Goal: Task Accomplishment & Management: Manage account settings

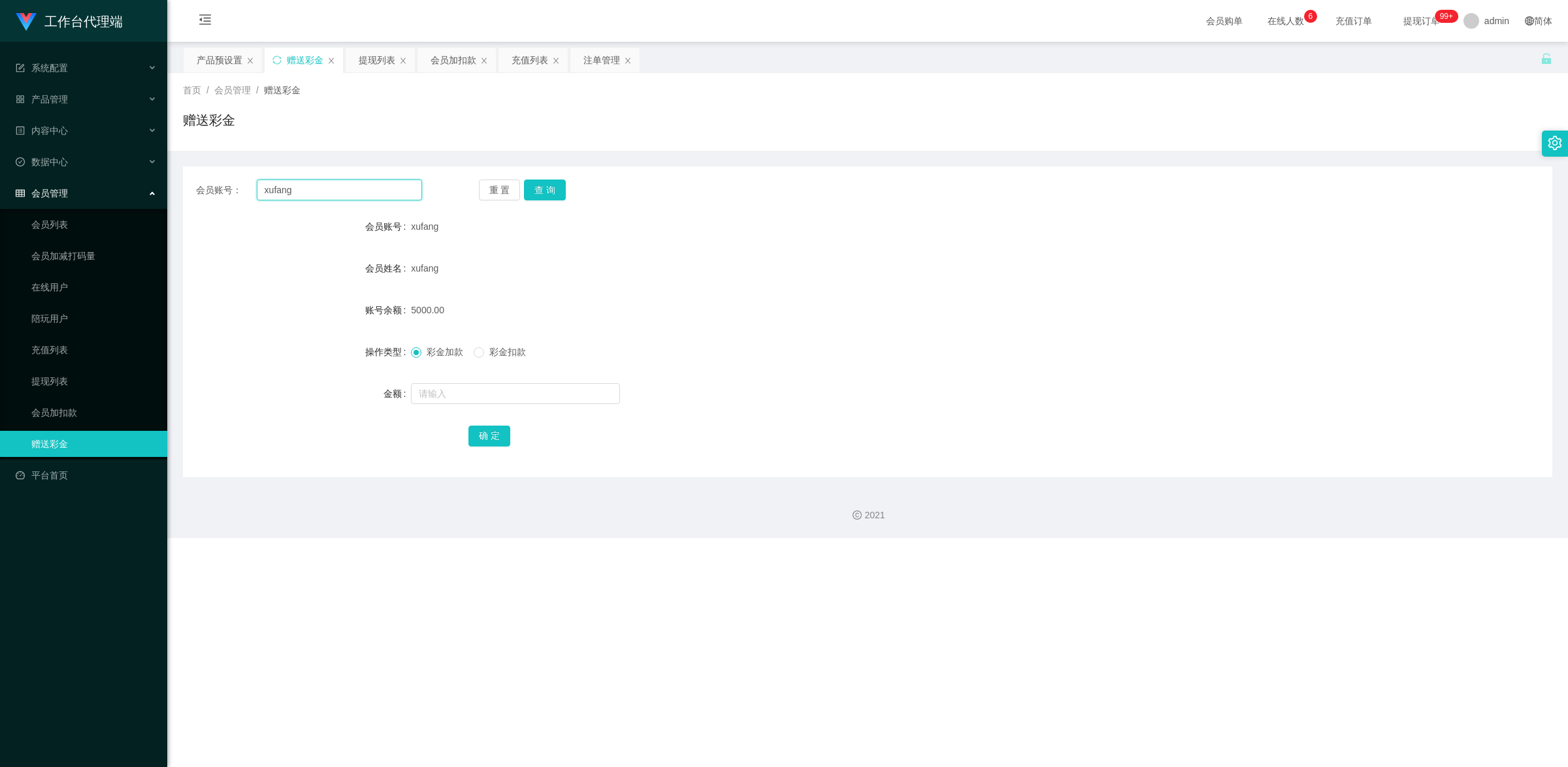
drag, startPoint x: 300, startPoint y: 194, endPoint x: 240, endPoint y: 182, distance: 61.2
click at [240, 182] on div "会员账号： [PERSON_NAME]" at bounding box center [309, 189] width 226 height 21
paste input "Kek"
type input "Kek"
click at [547, 188] on button "查 询" at bounding box center [544, 189] width 41 height 21
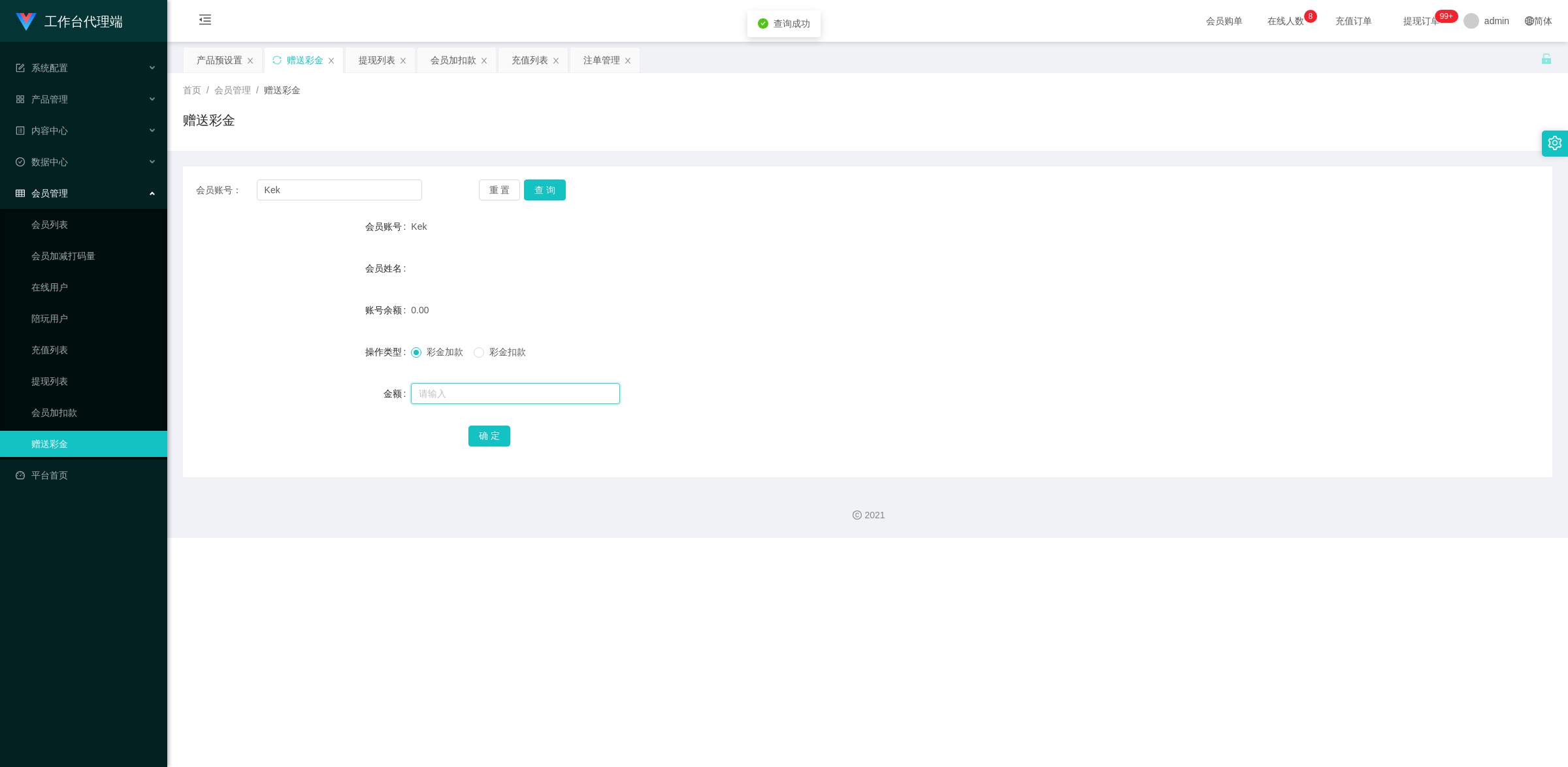
click at [503, 392] on input "text" at bounding box center [515, 393] width 209 height 21
type input "100"
click at [491, 428] on button "确 定" at bounding box center [489, 436] width 41 height 21
drag, startPoint x: 307, startPoint y: 194, endPoint x: 173, endPoint y: 167, distance: 136.7
click at [173, 167] on main "关闭左侧 关闭右侧 关闭其它 刷新页面 产品预设置 赠送彩金 提现列表 会员加扣款 充值列表 注单管理 首页 / 会员管理 / 赠送彩金 / 赠送彩金 会员账…" at bounding box center [867, 259] width 1400 height 436
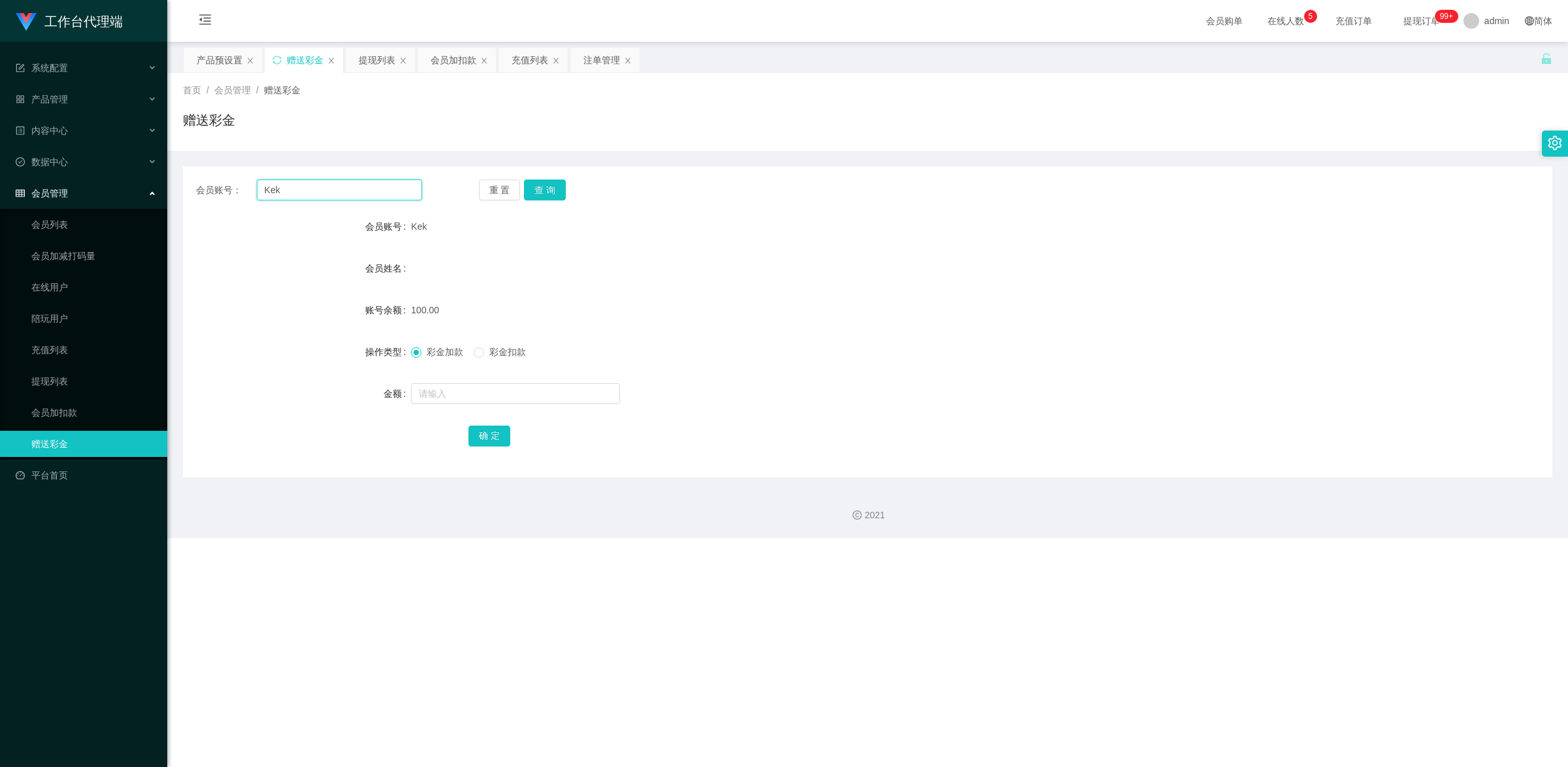
paste input "James001"
type input "James001"
click at [549, 191] on button "查 询" at bounding box center [544, 189] width 41 height 21
click at [485, 383] on input "text" at bounding box center [515, 393] width 209 height 21
type input "100"
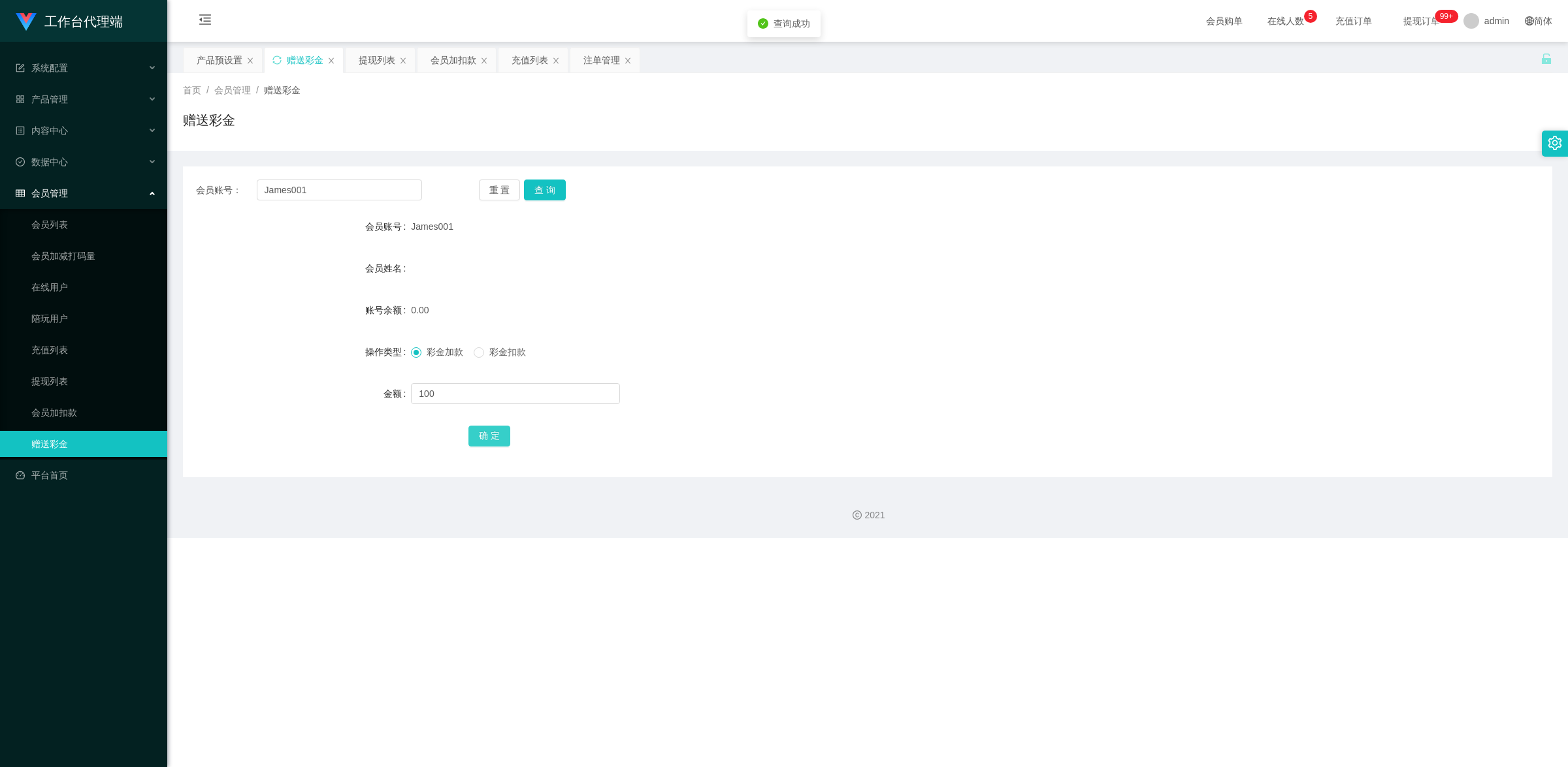
click at [481, 445] on button "确 定" at bounding box center [489, 436] width 41 height 21
click at [69, 95] on div "产品管理" at bounding box center [84, 99] width 168 height 26
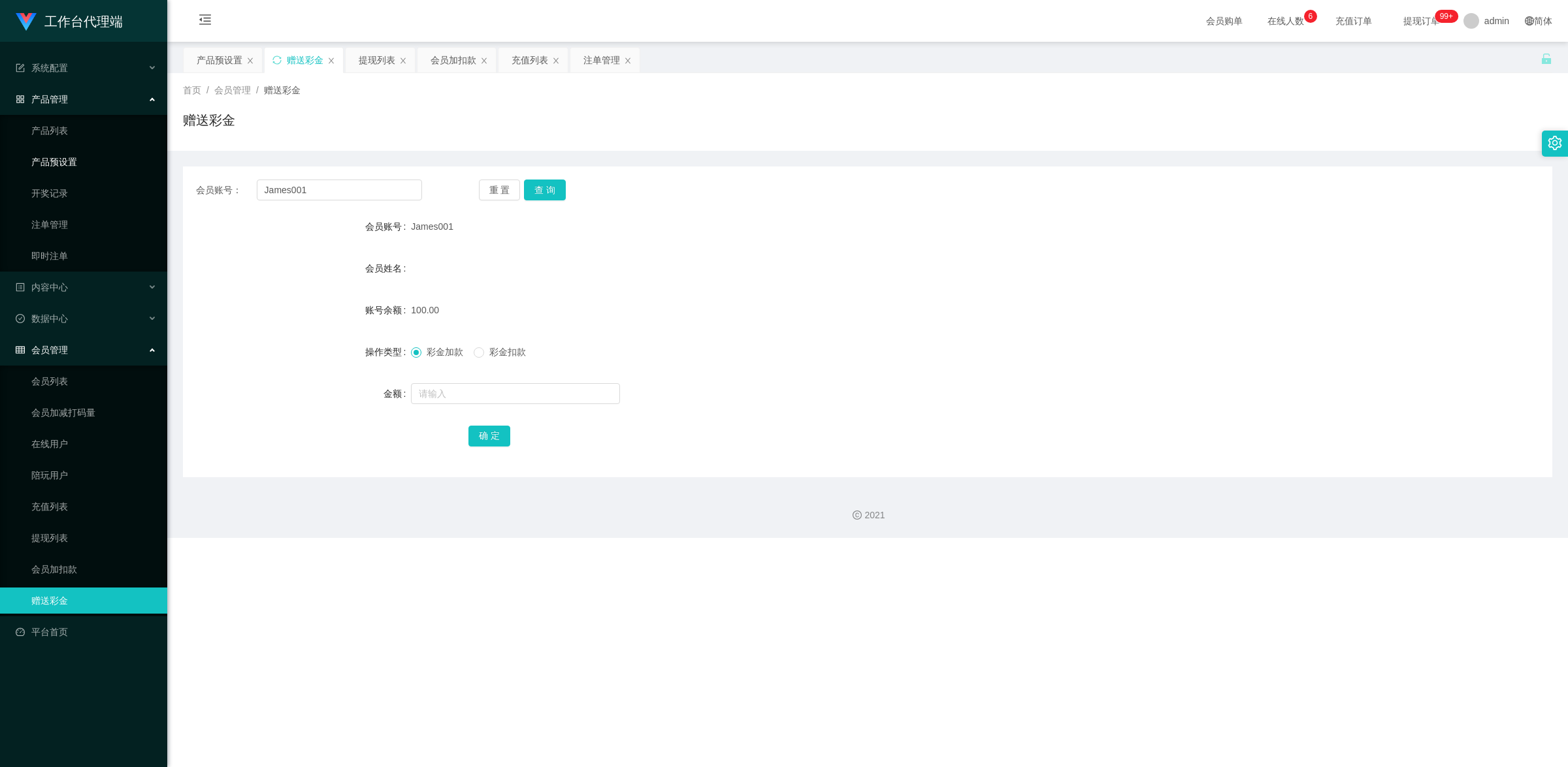
click at [107, 164] on link "产品预设置" at bounding box center [94, 162] width 125 height 26
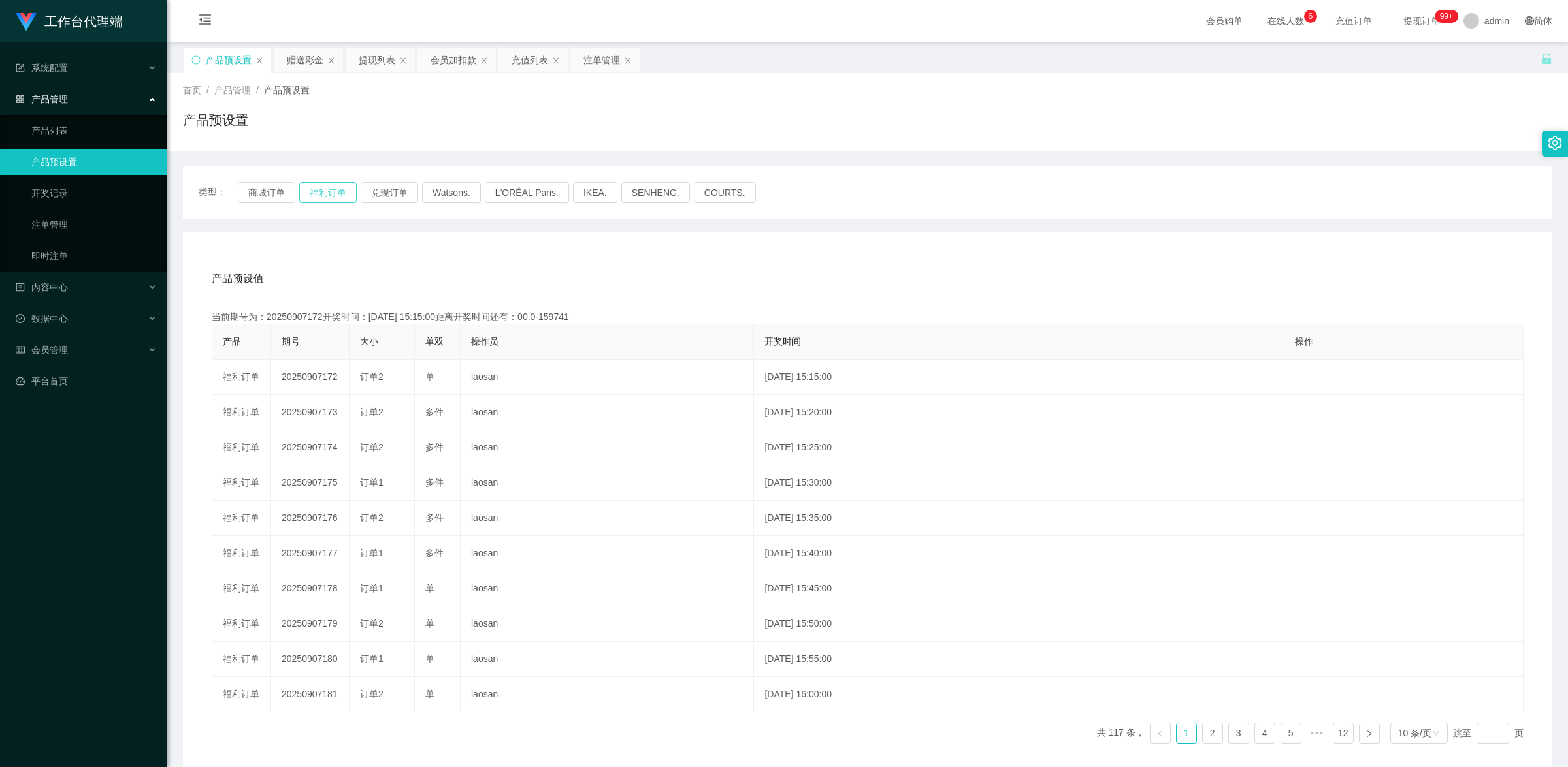
click at [322, 189] on button "福利订单" at bounding box center [328, 192] width 58 height 21
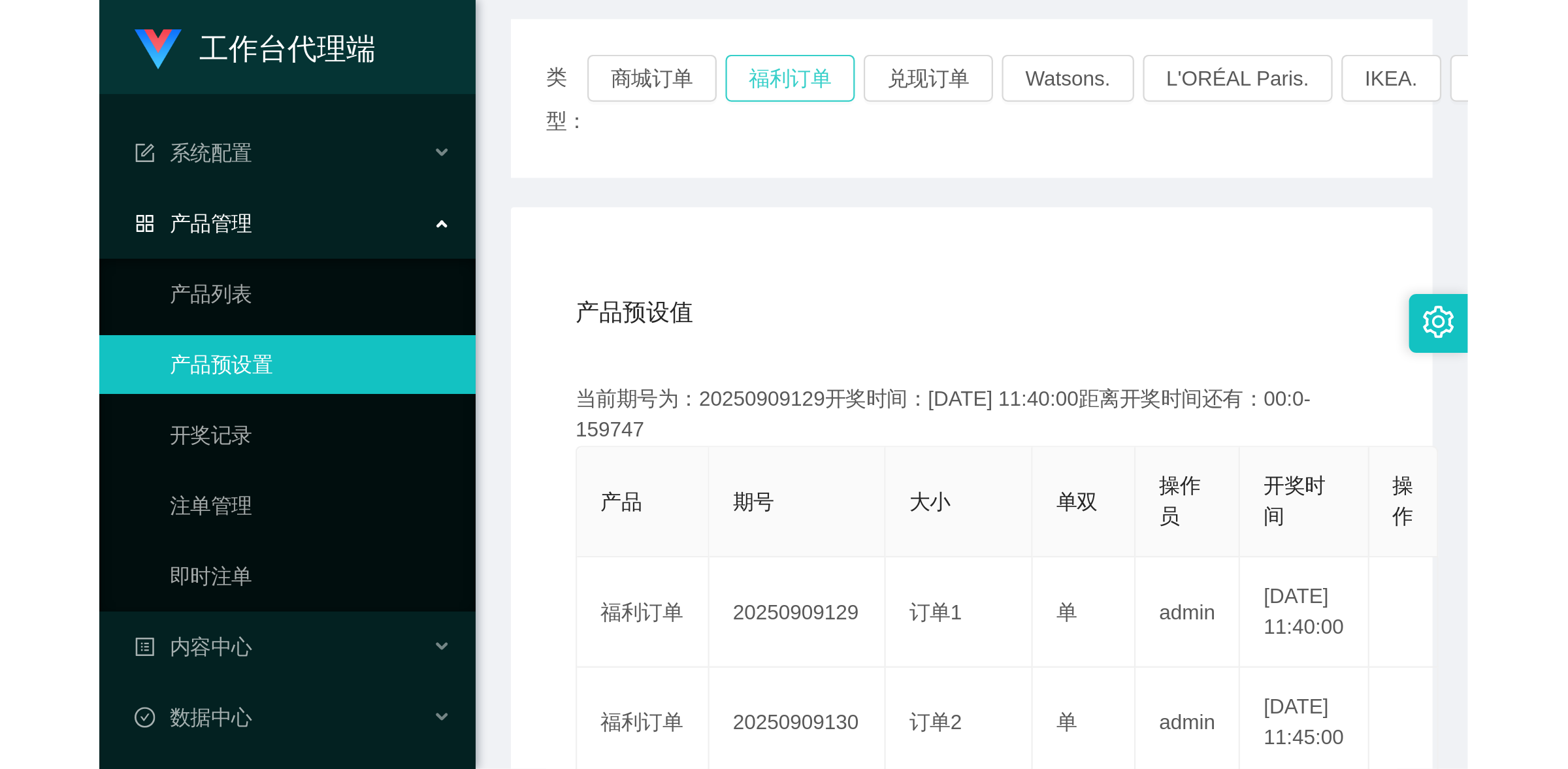
scroll to position [163, 0]
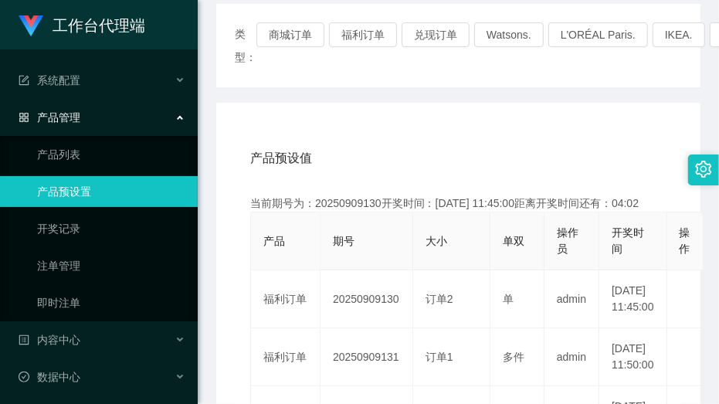
drag, startPoint x: 220, startPoint y: 211, endPoint x: 226, endPoint y: 199, distance: 13.1
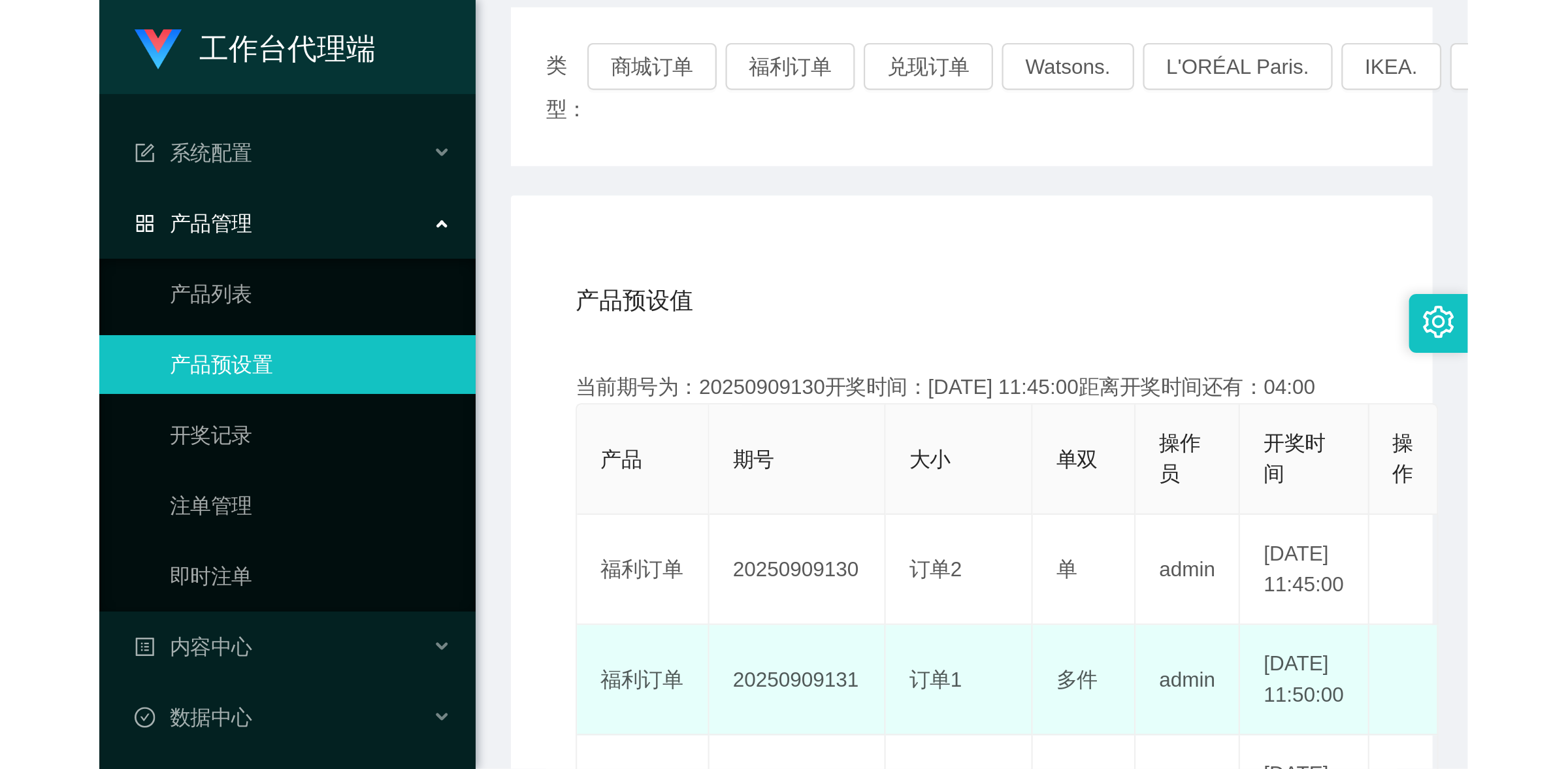
scroll to position [63, 0]
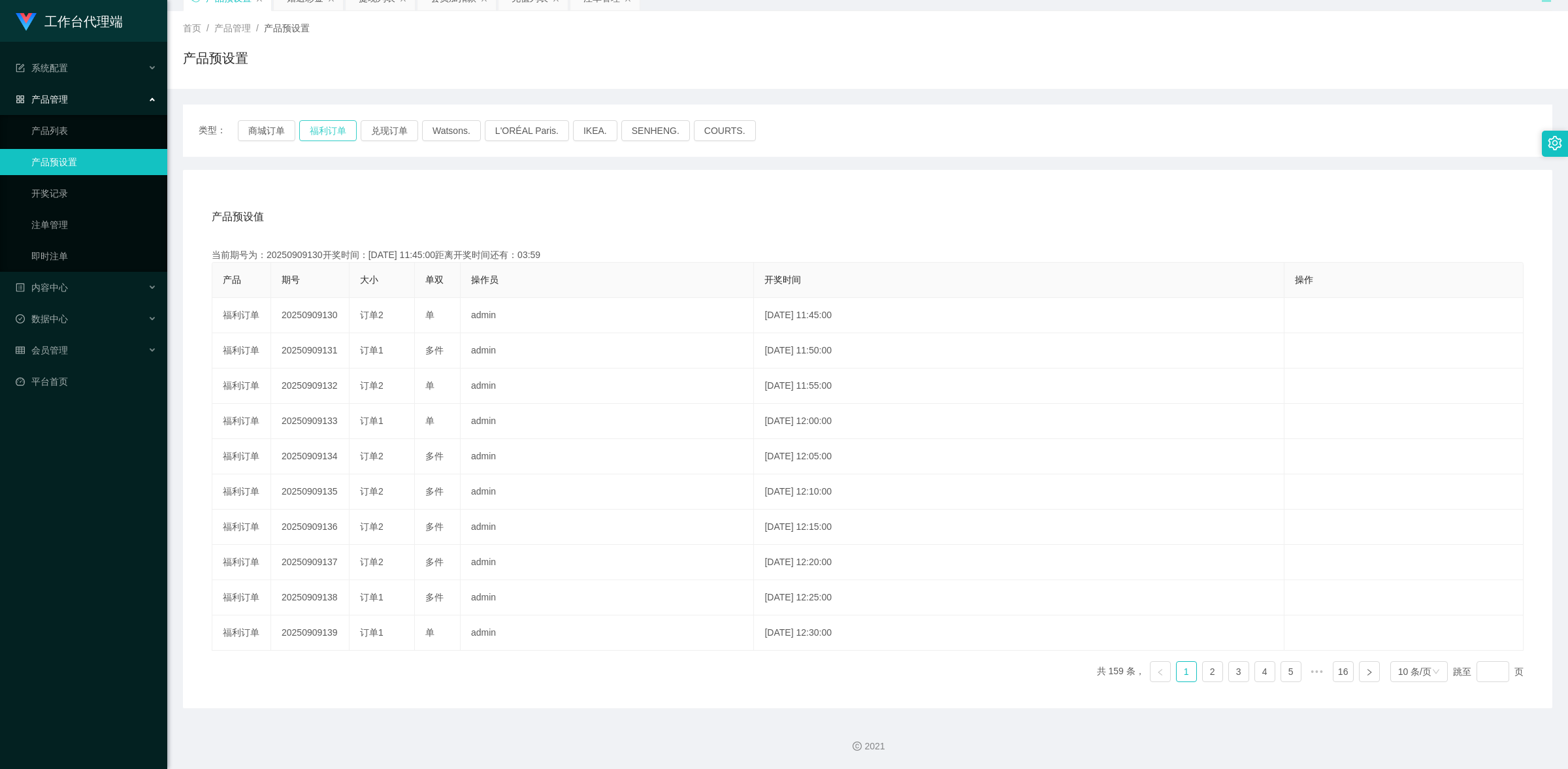
click at [331, 134] on button "福利订单" at bounding box center [328, 130] width 58 height 21
click at [73, 229] on link "注单管理" at bounding box center [94, 224] width 125 height 26
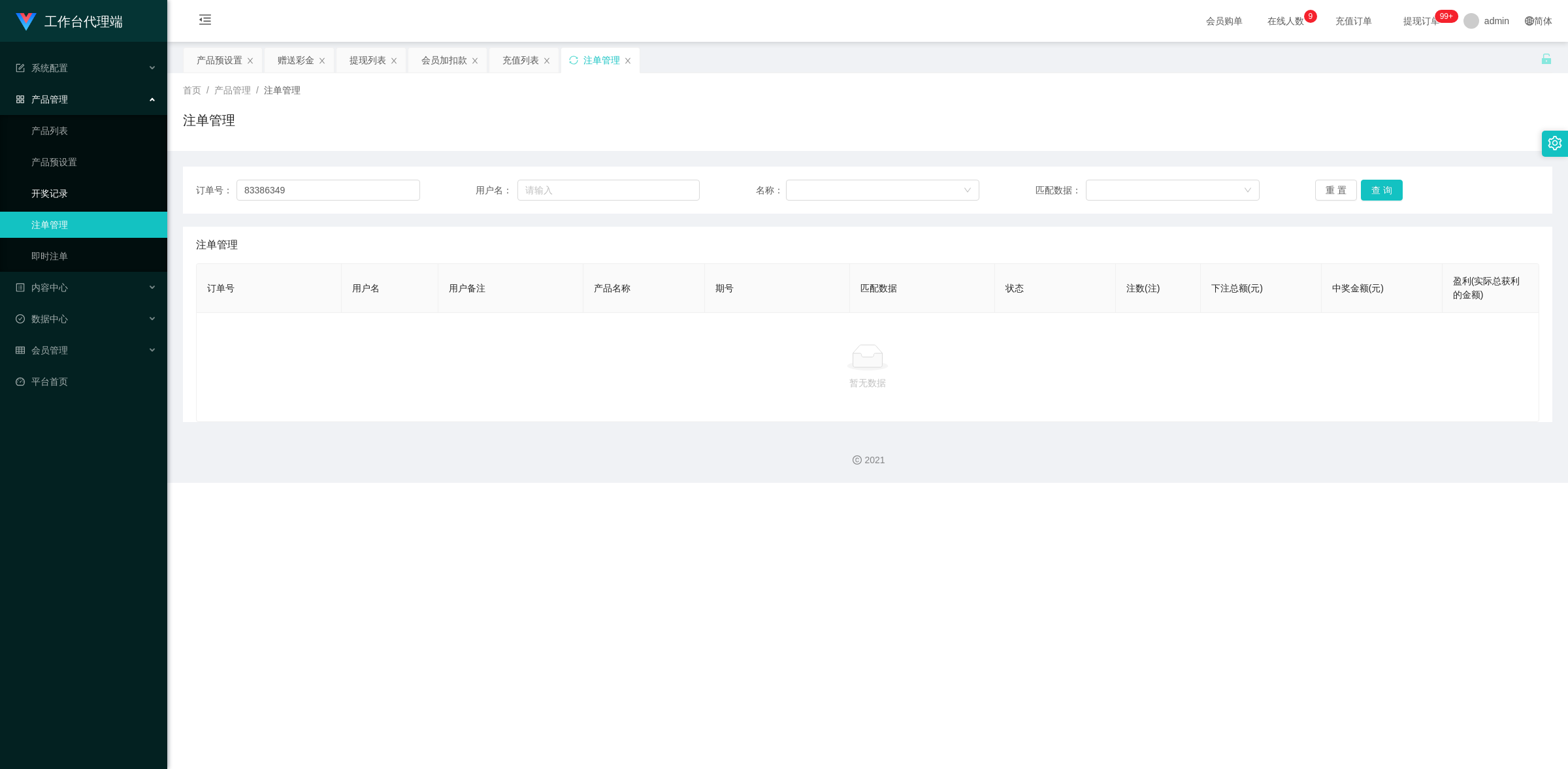
click at [63, 190] on link "开奖记录" at bounding box center [94, 193] width 125 height 26
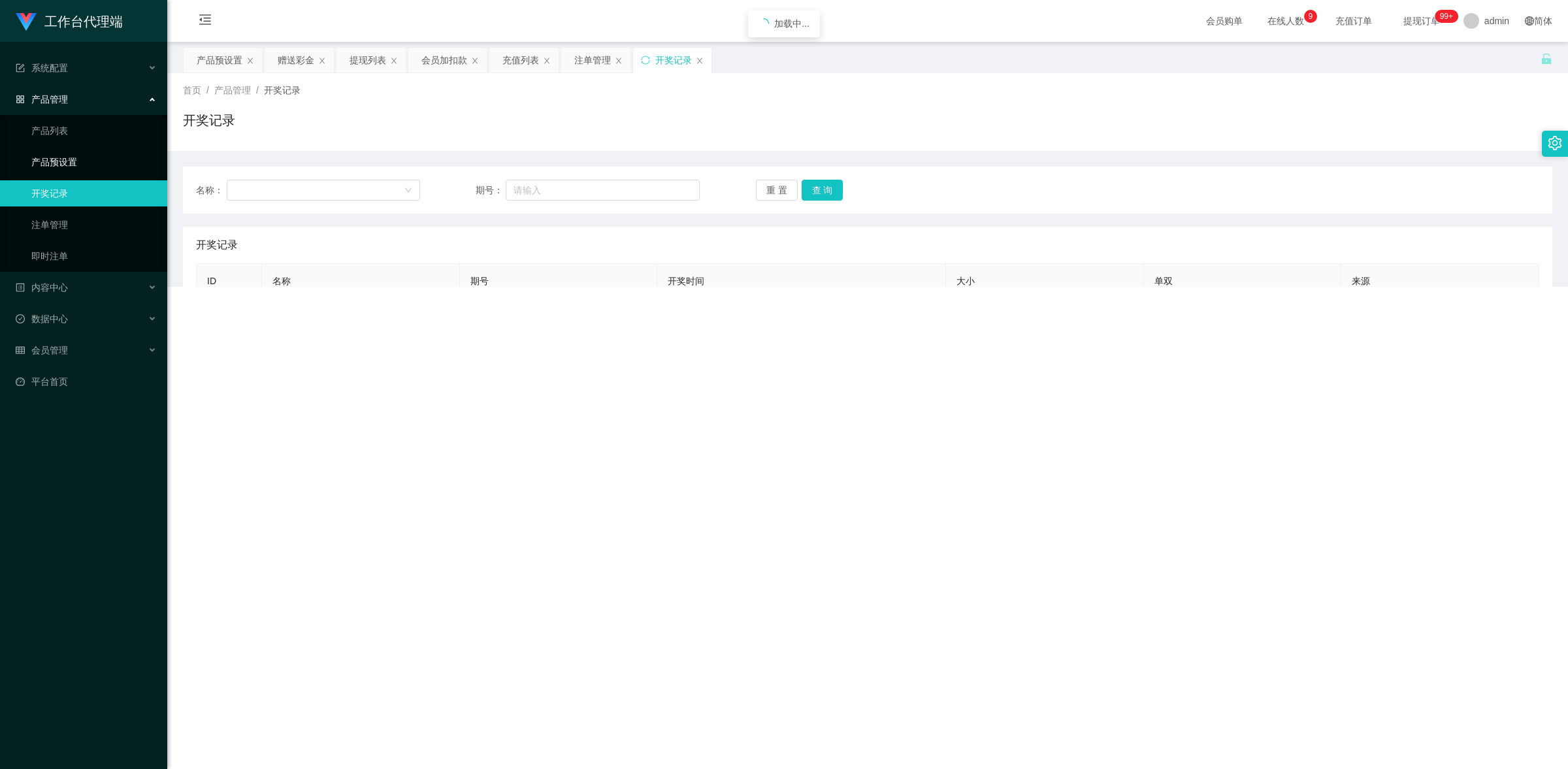
click at [80, 158] on link "产品预设置" at bounding box center [94, 162] width 125 height 26
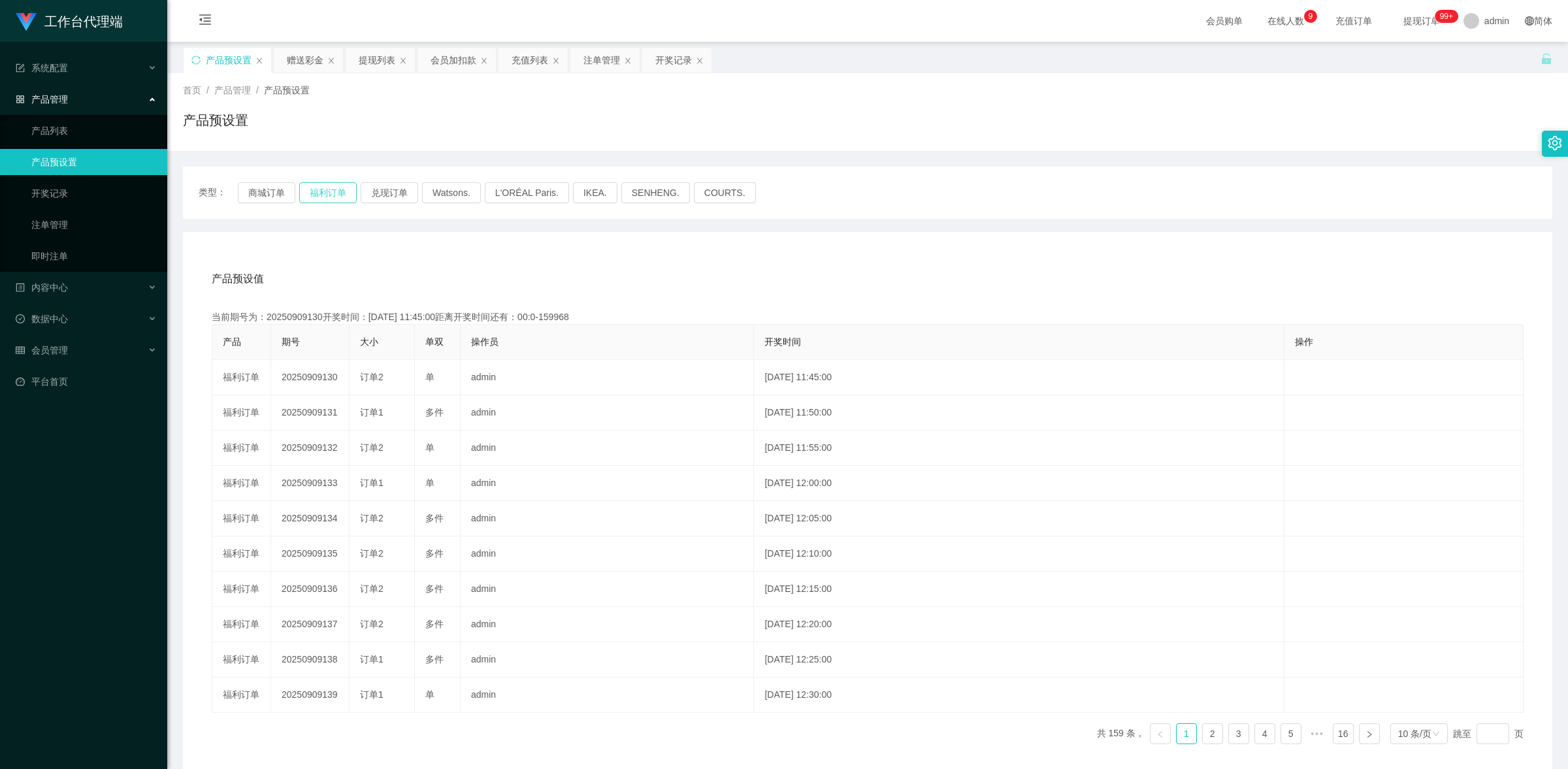
click at [321, 191] on button "福利订单" at bounding box center [328, 192] width 58 height 21
click at [80, 351] on div "会员管理" at bounding box center [84, 349] width 168 height 26
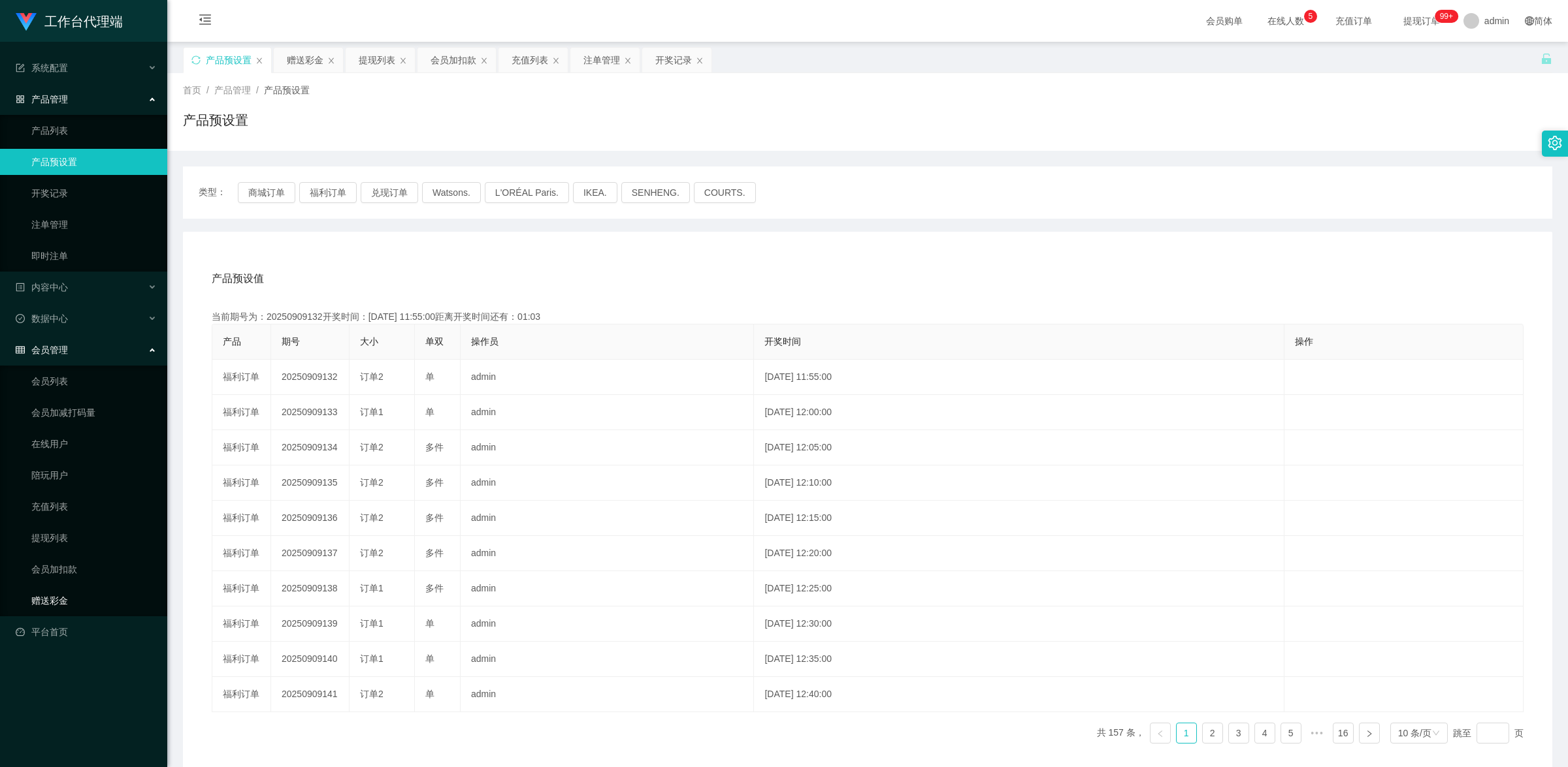
drag, startPoint x: 73, startPoint y: 594, endPoint x: 135, endPoint y: 552, distance: 74.9
click at [73, 594] on link "赠送彩金" at bounding box center [94, 600] width 125 height 26
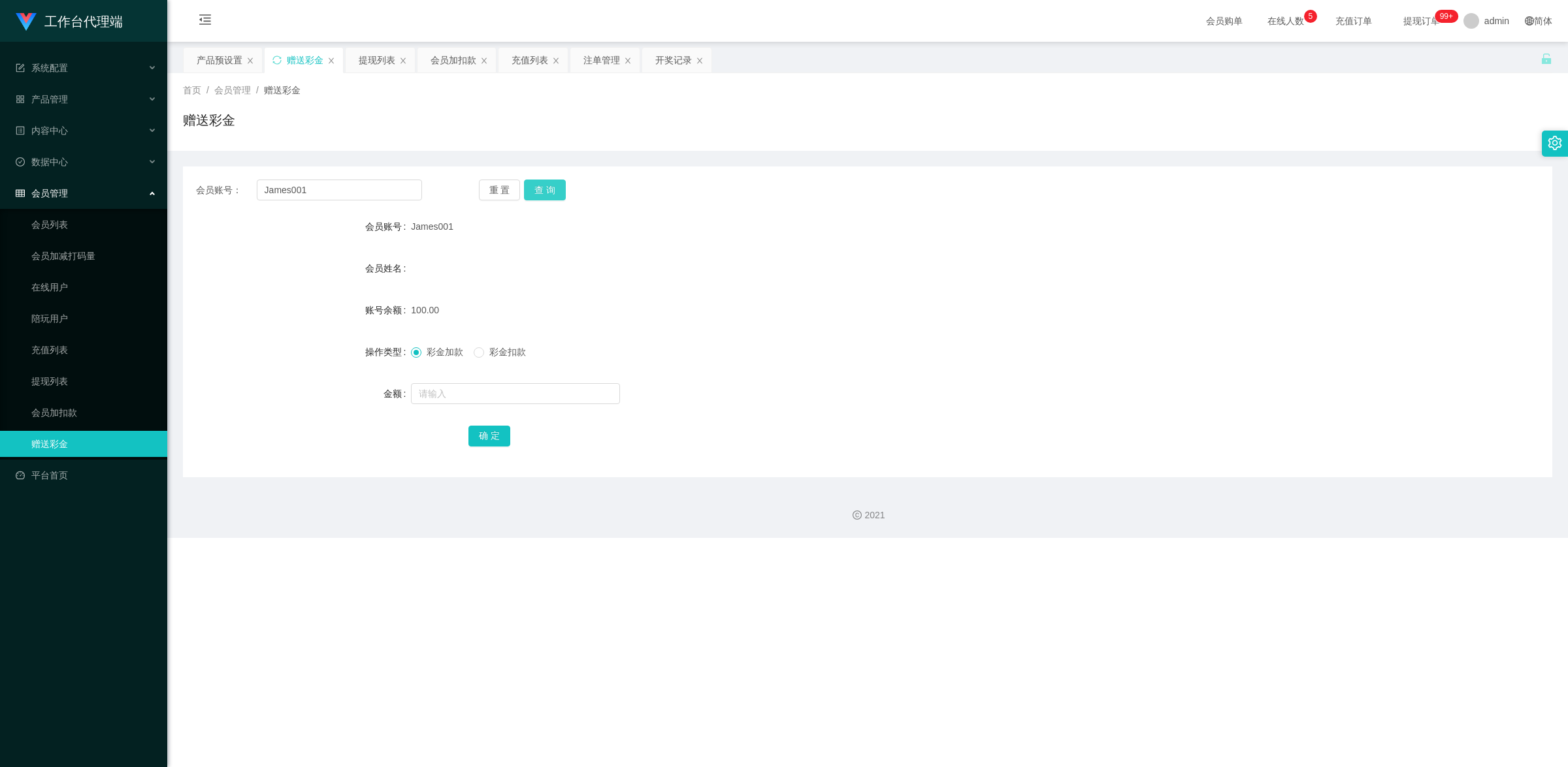
click at [549, 184] on button "查 询" at bounding box center [544, 189] width 41 height 21
click at [556, 194] on button "查 询" at bounding box center [544, 189] width 41 height 21
click at [64, 102] on span "产品管理" at bounding box center [42, 99] width 52 height 10
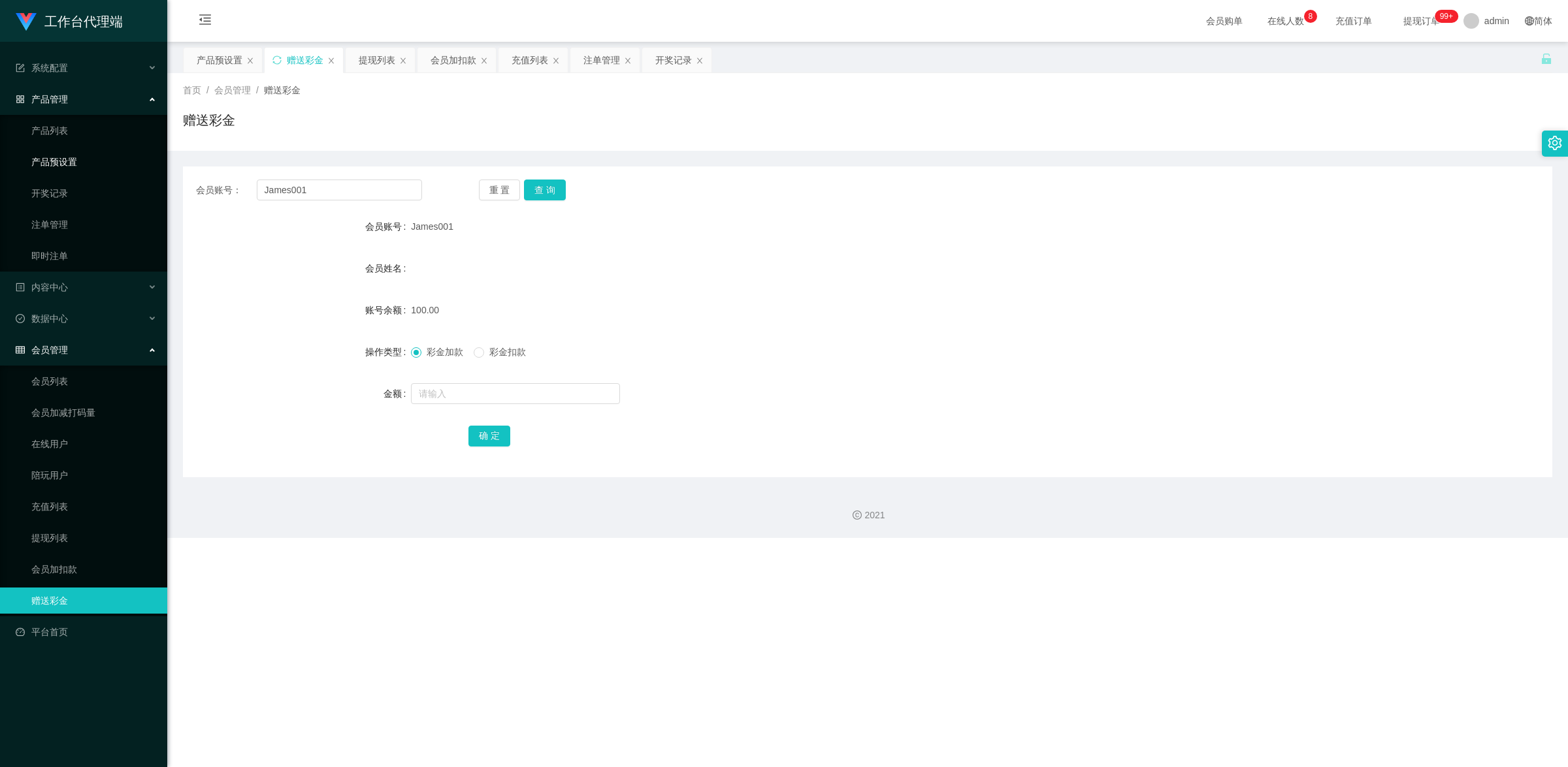
click at [73, 156] on link "产品预设置" at bounding box center [94, 162] width 125 height 26
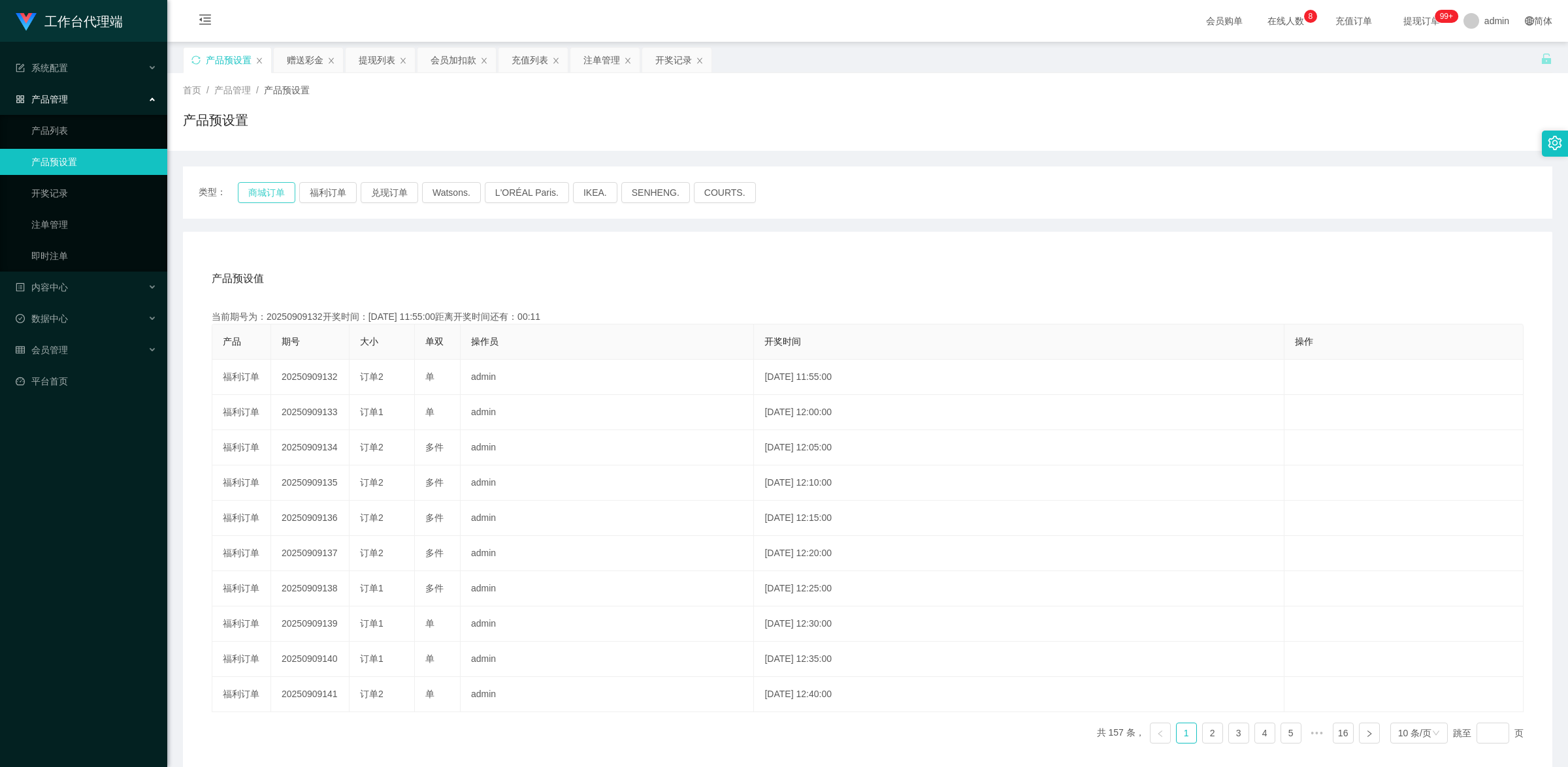
click at [278, 193] on button "商城订单" at bounding box center [267, 192] width 58 height 21
click at [272, 191] on button "商城订单" at bounding box center [267, 192] width 58 height 21
click at [73, 376] on link "平台首页" at bounding box center [86, 381] width 141 height 26
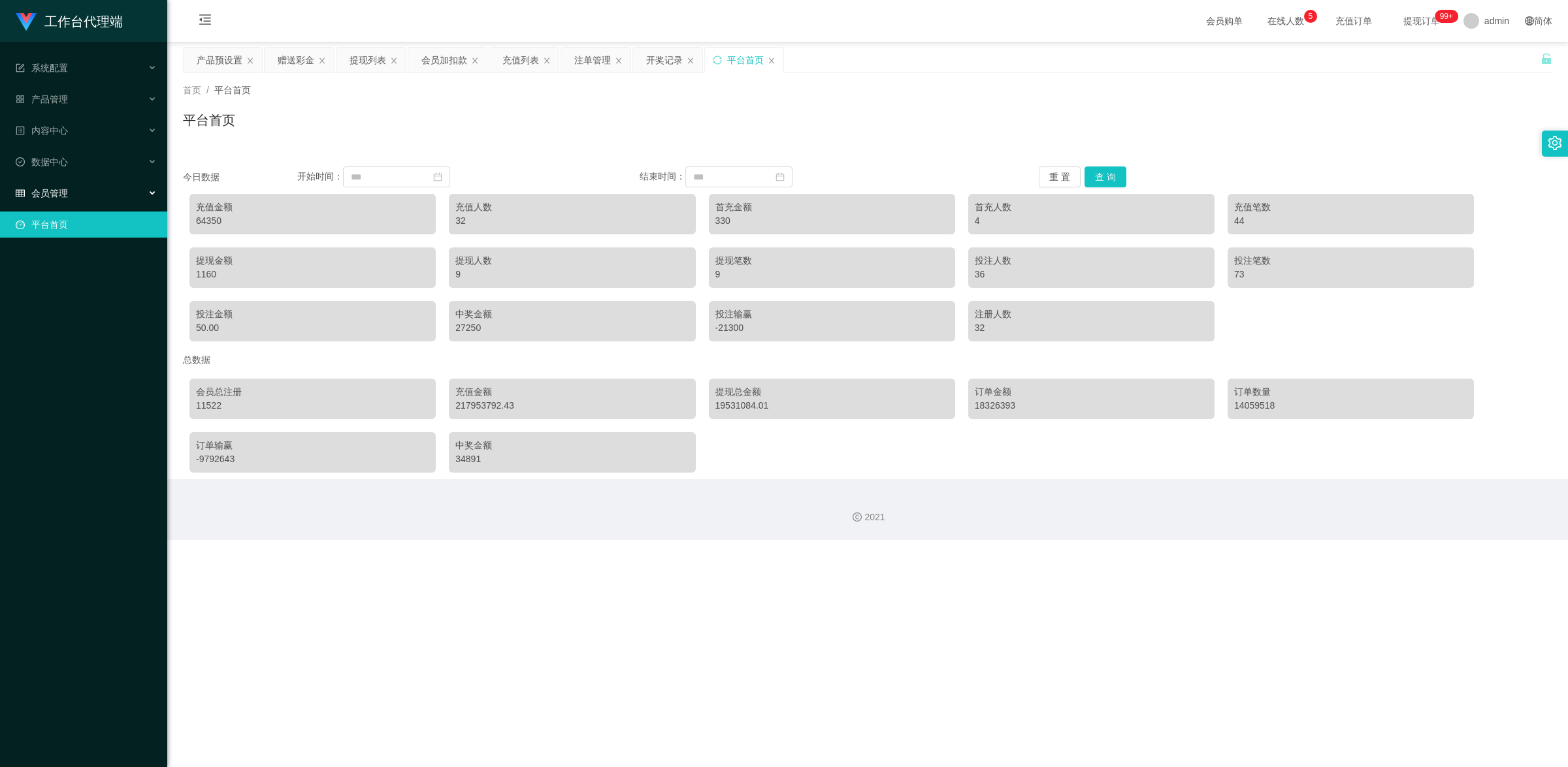
click at [122, 198] on div "会员管理" at bounding box center [84, 193] width 168 height 26
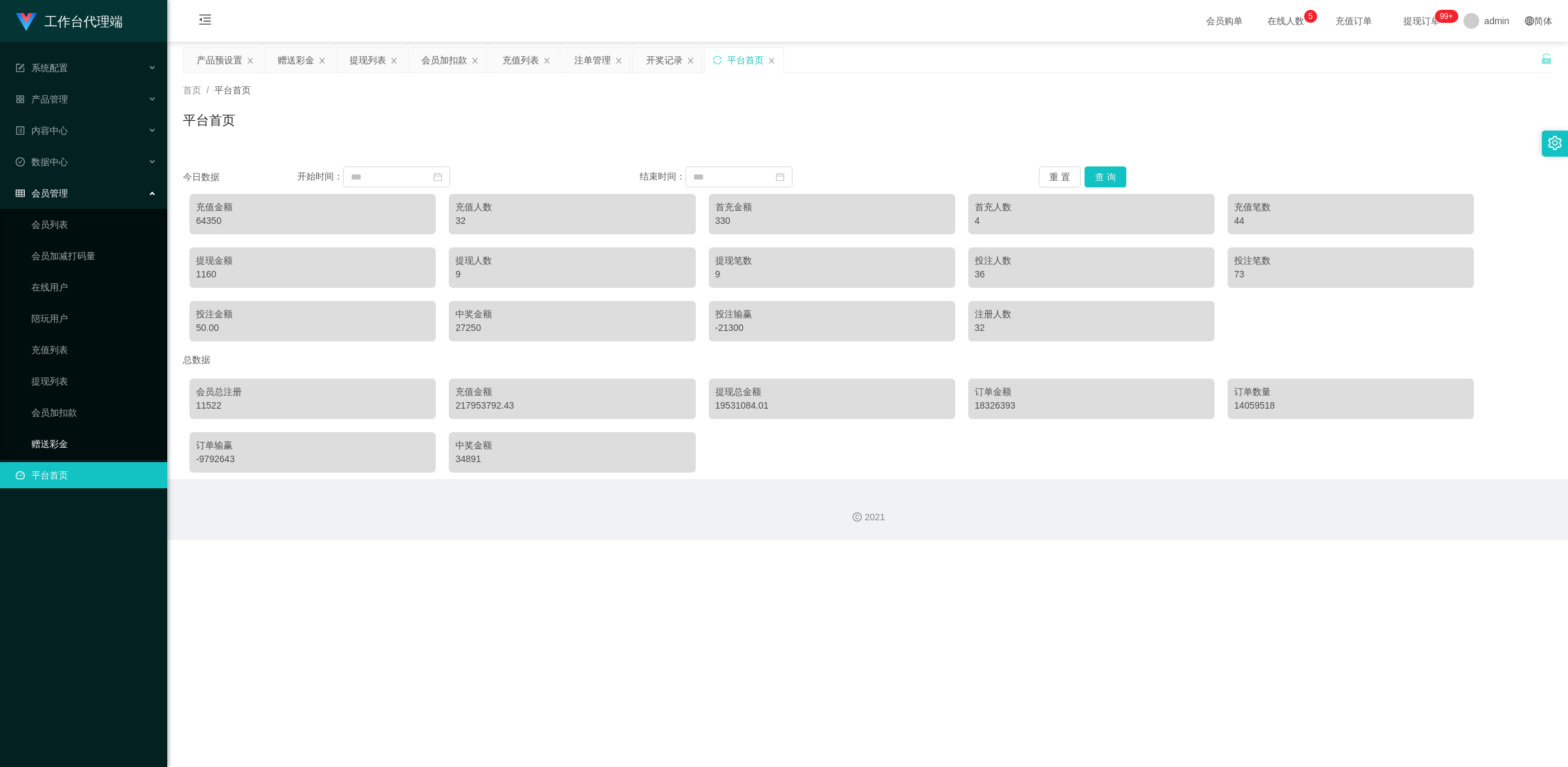
click at [67, 435] on link "赠送彩金" at bounding box center [94, 444] width 125 height 26
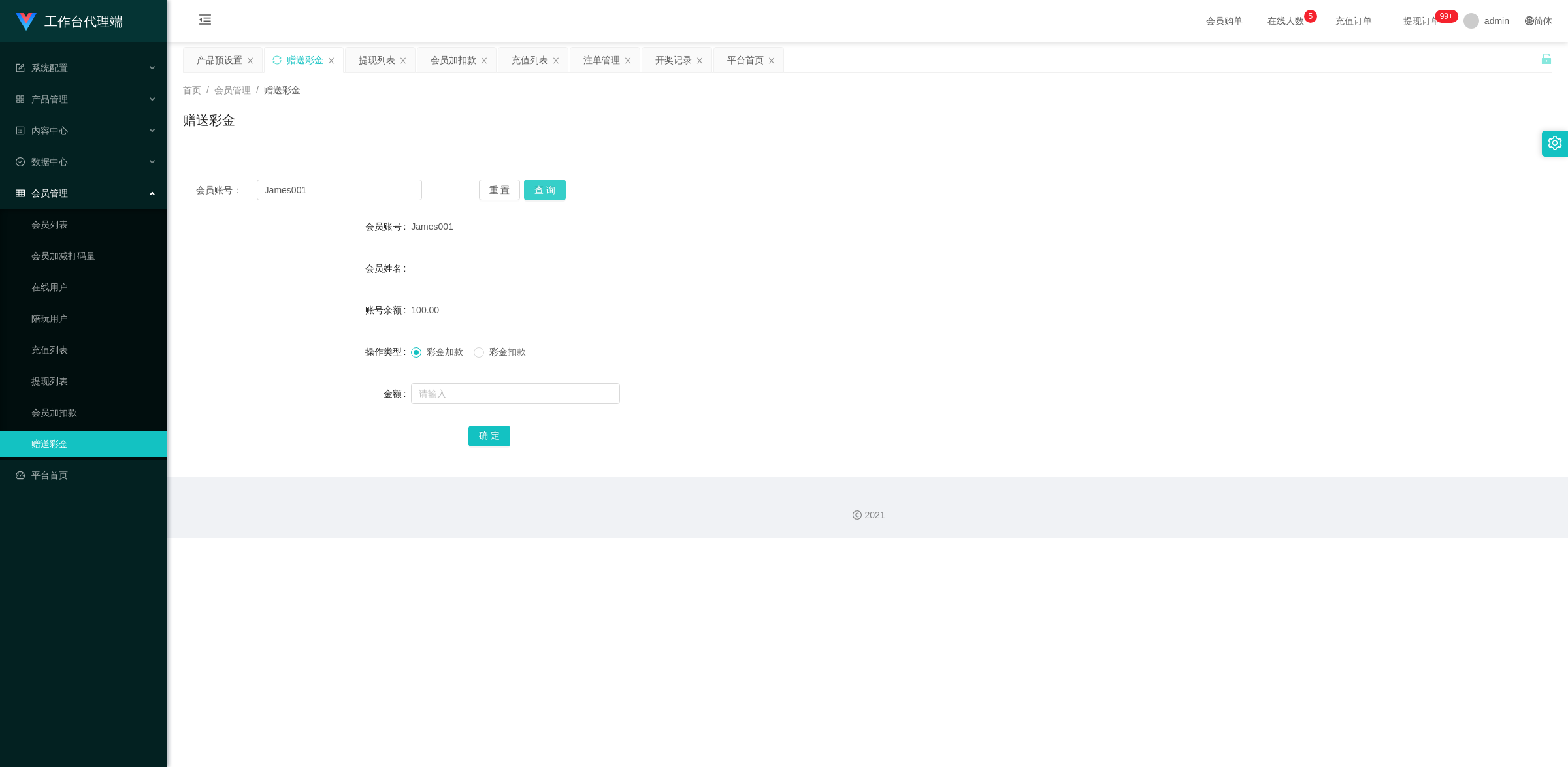
click at [543, 191] on button "查 询" at bounding box center [544, 189] width 41 height 21
click at [488, 392] on input "text" at bounding box center [515, 393] width 209 height 21
type input "100"
click at [498, 441] on button "确 定" at bounding box center [489, 436] width 41 height 21
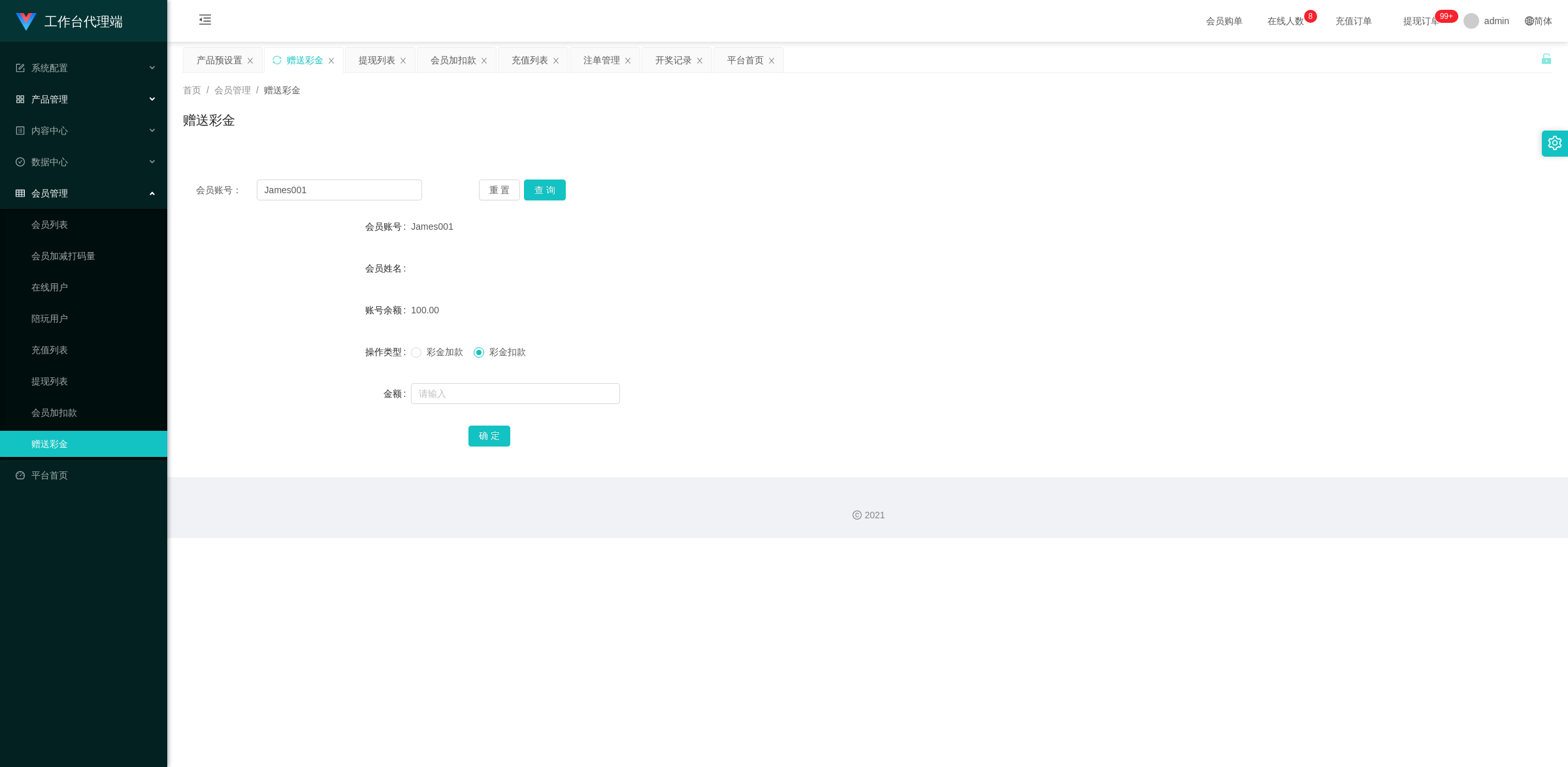
click at [80, 95] on div "产品管理" at bounding box center [84, 99] width 168 height 26
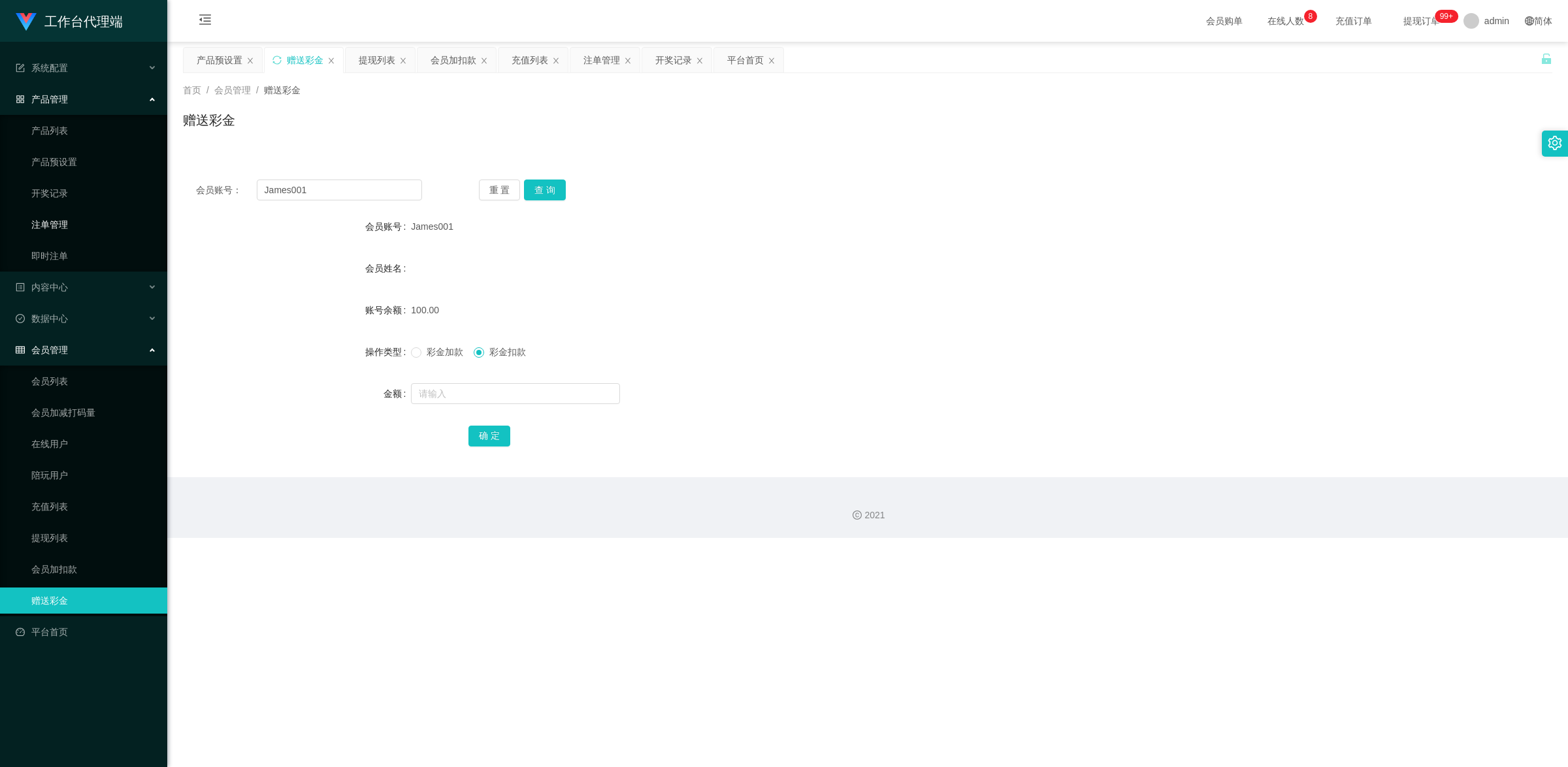
click at [85, 216] on link "注单管理" at bounding box center [94, 224] width 125 height 26
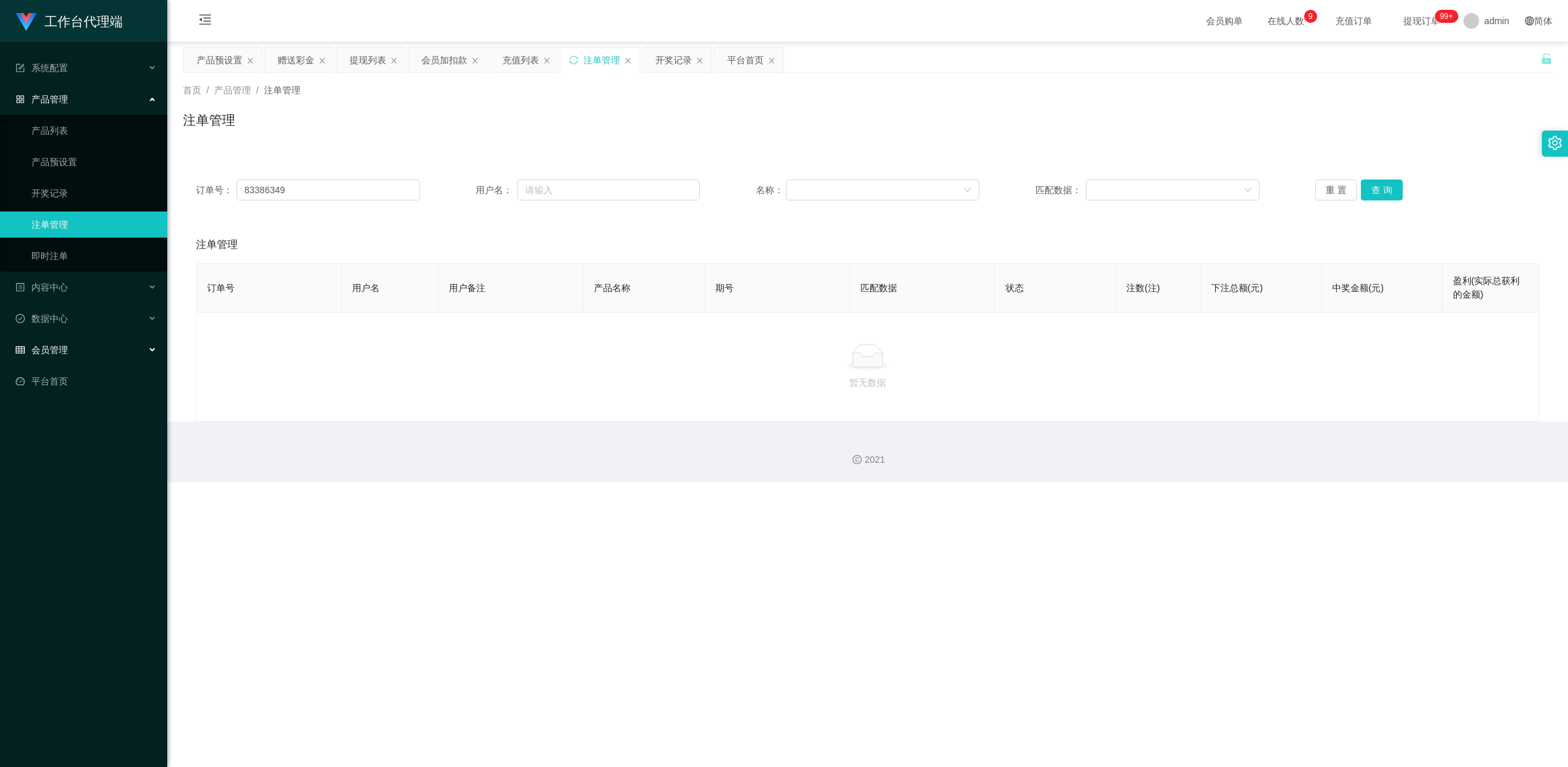
click at [69, 353] on div "会员管理" at bounding box center [84, 349] width 168 height 26
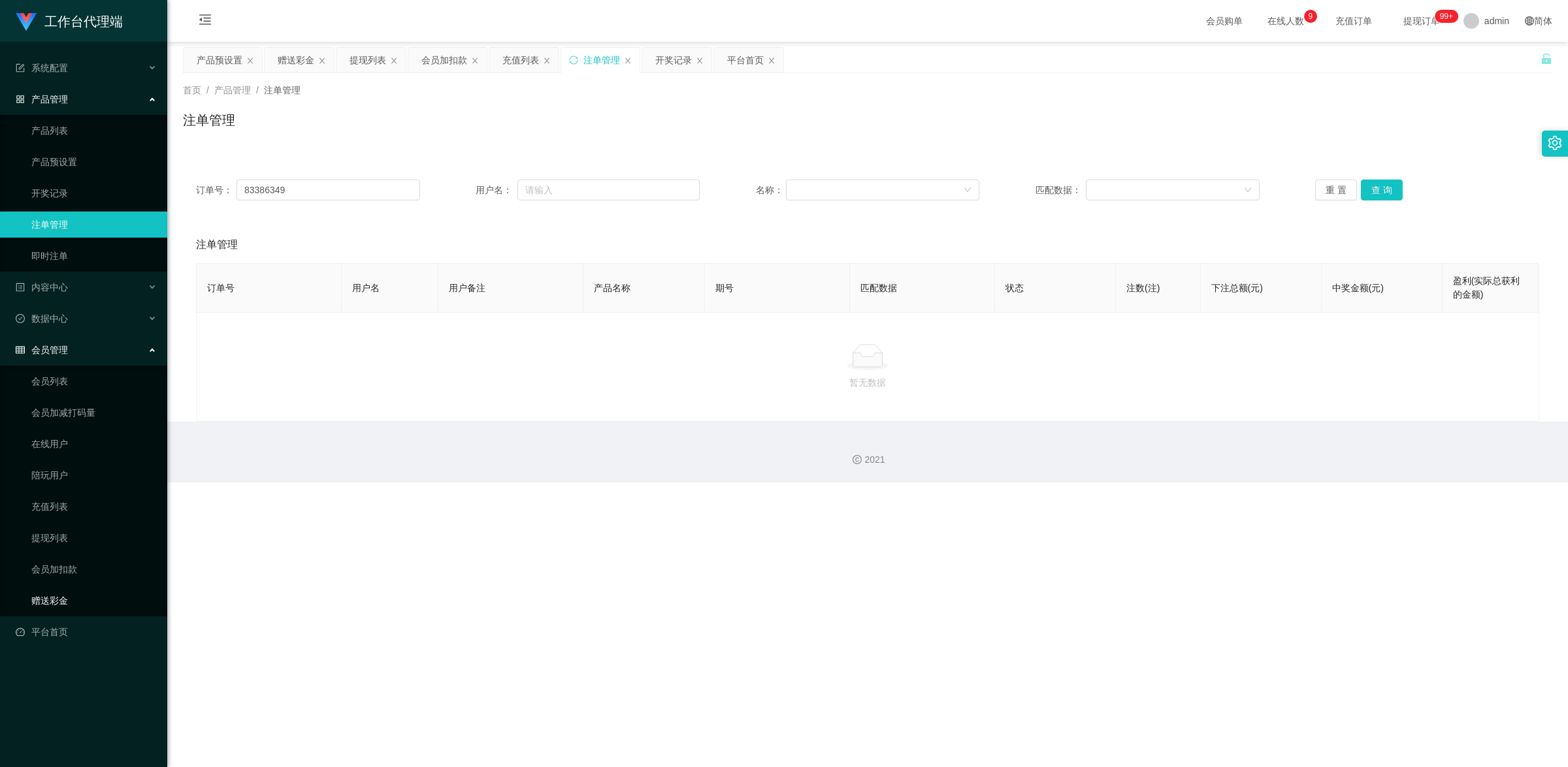
click at [66, 593] on link "赠送彩金" at bounding box center [94, 600] width 125 height 26
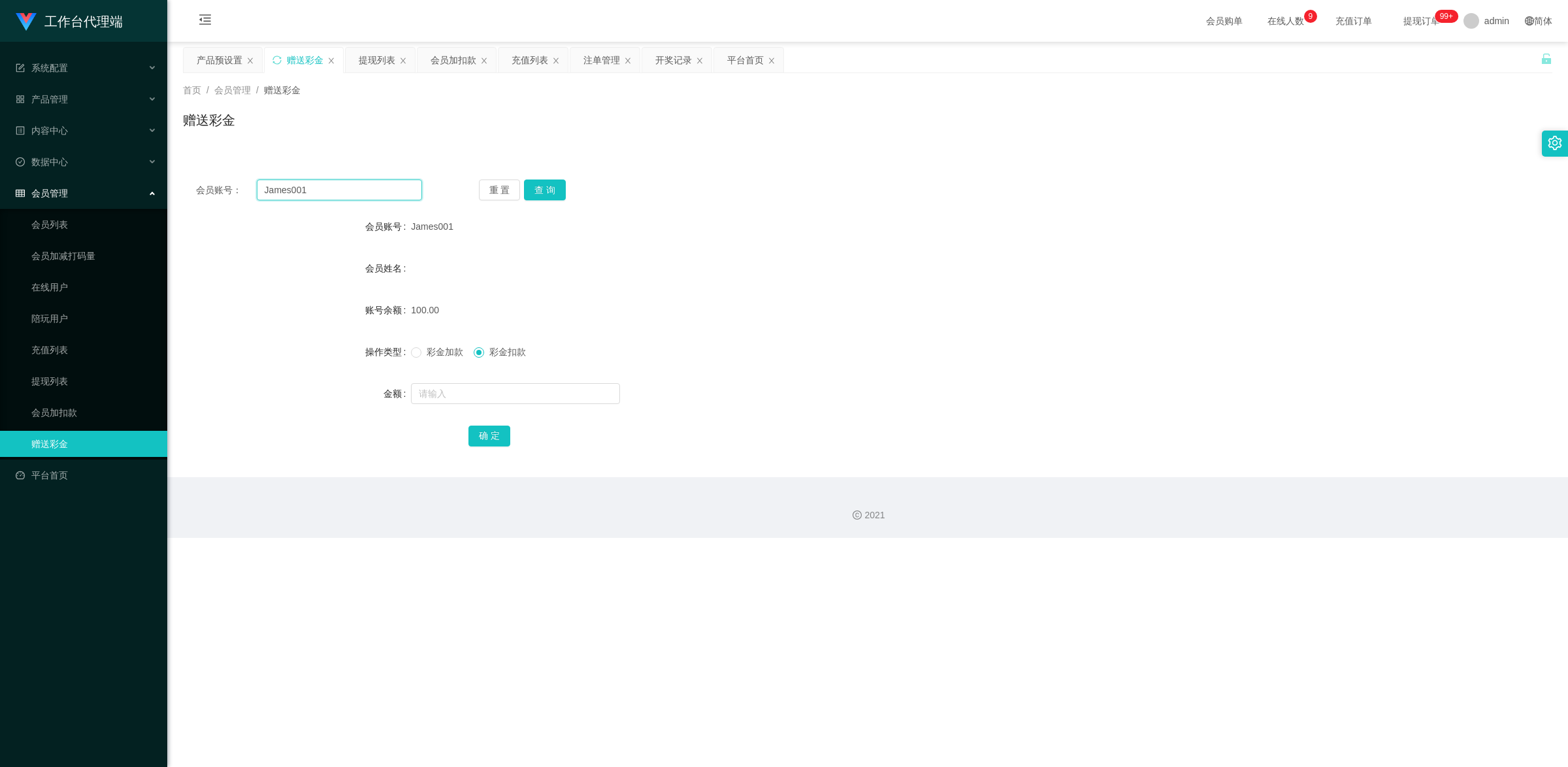
drag, startPoint x: 321, startPoint y: 183, endPoint x: 223, endPoint y: 179, distance: 98.1
click at [223, 179] on div "会员账号： James001" at bounding box center [309, 189] width 226 height 21
click at [74, 96] on div "产品管理" at bounding box center [84, 99] width 168 height 26
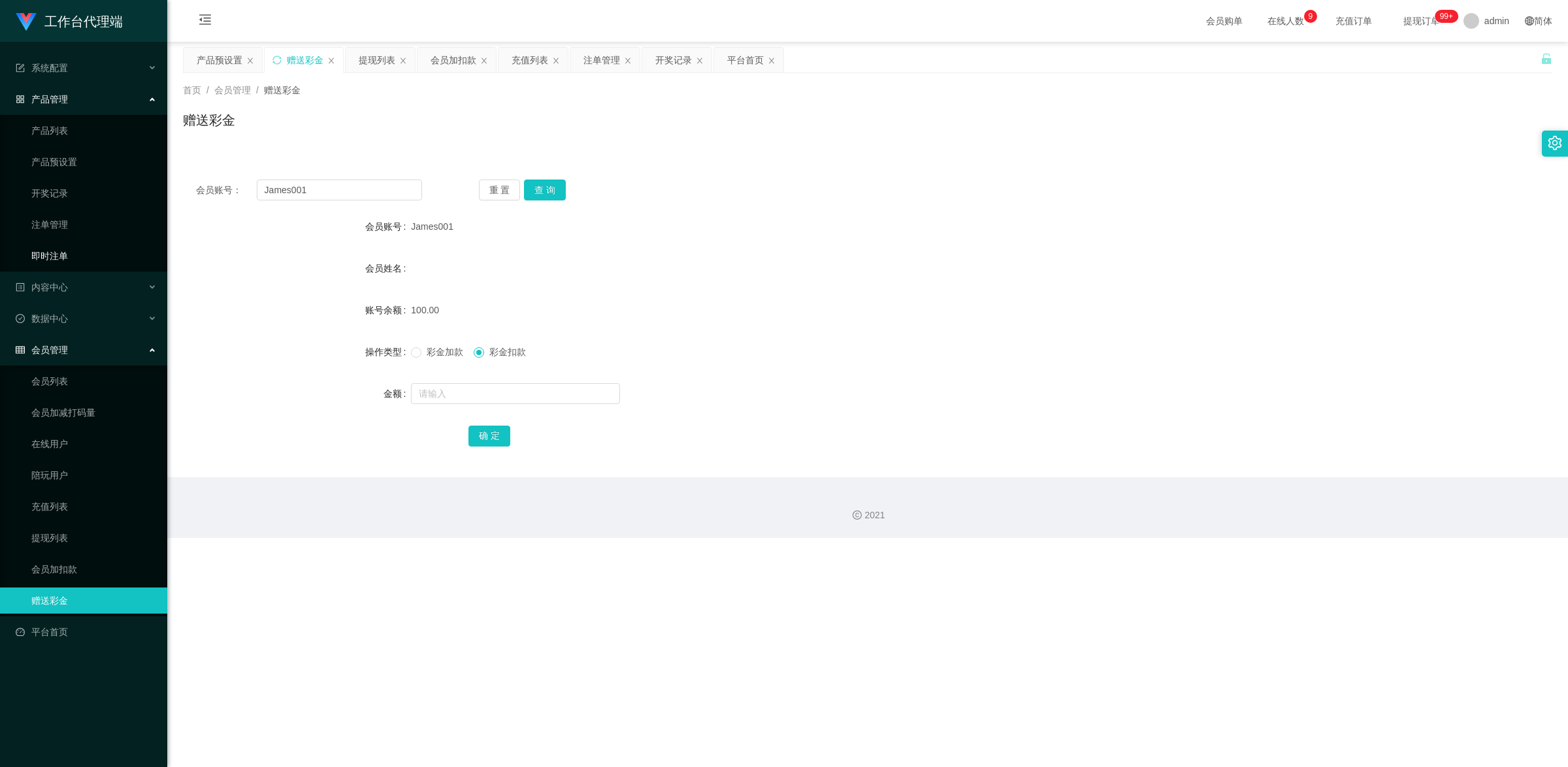
click at [87, 256] on link "即时注单" at bounding box center [94, 255] width 125 height 26
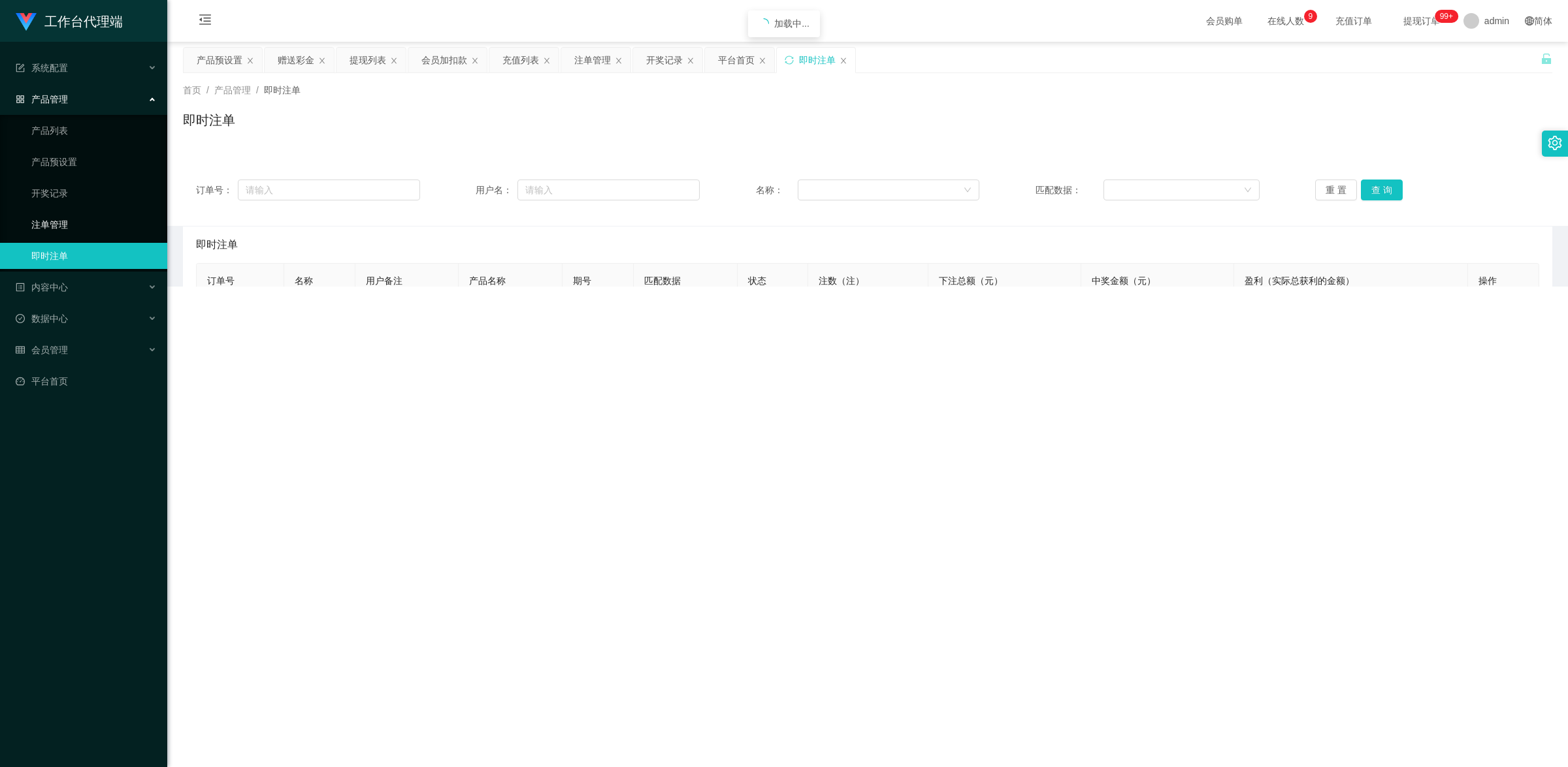
click at [82, 221] on link "注单管理" at bounding box center [94, 224] width 125 height 26
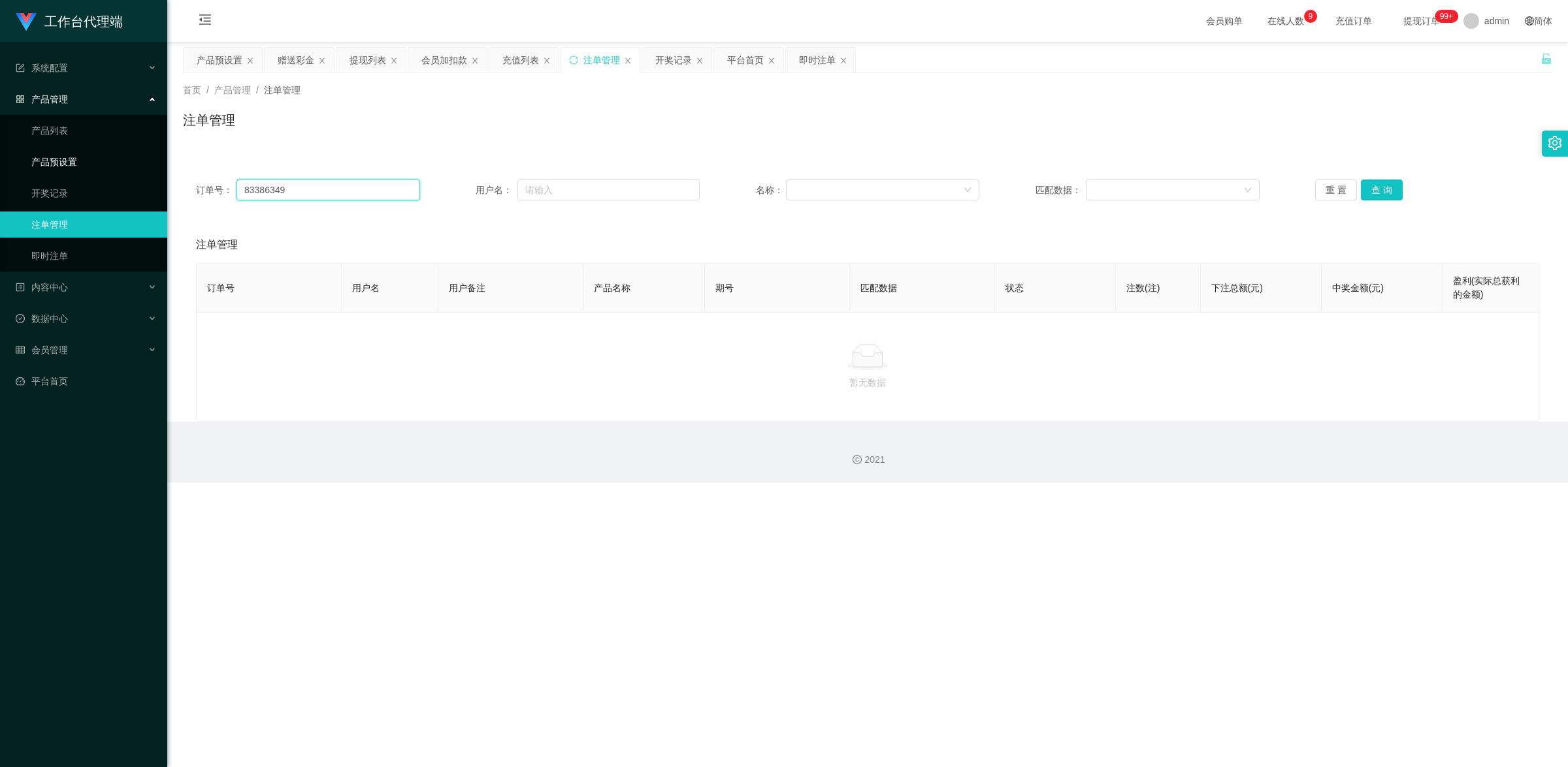
drag, startPoint x: 327, startPoint y: 188, endPoint x: 157, endPoint y: 167, distance: 171.3
click at [157, 167] on section "工作台代理端 系统配置 产品管理 产品列表 产品预设置 开奖记录 注单管理 即时注单 内容中心 数据中心 会员管理 会员列表 会员加减打码量 在线用户 陪玩用…" at bounding box center [784, 241] width 1568 height 483
paste input "James001"
type input "James001"
click at [1385, 190] on button "查 询" at bounding box center [1381, 189] width 41 height 21
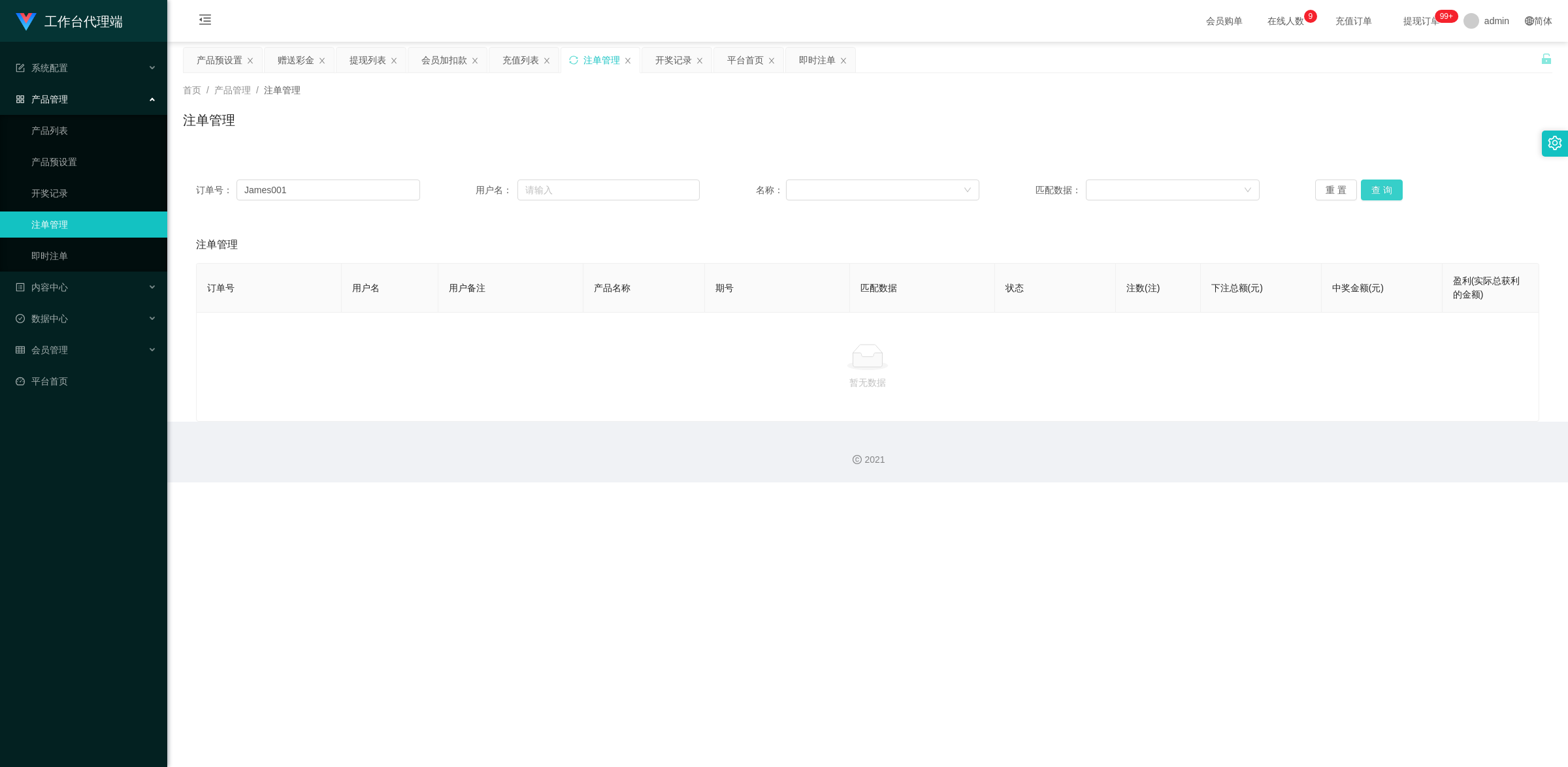
click at [1385, 190] on button "查 询" at bounding box center [1381, 189] width 41 height 21
click at [1380, 196] on button "查 询" at bounding box center [1381, 189] width 41 height 21
click at [87, 156] on link "产品预设置" at bounding box center [94, 162] width 125 height 26
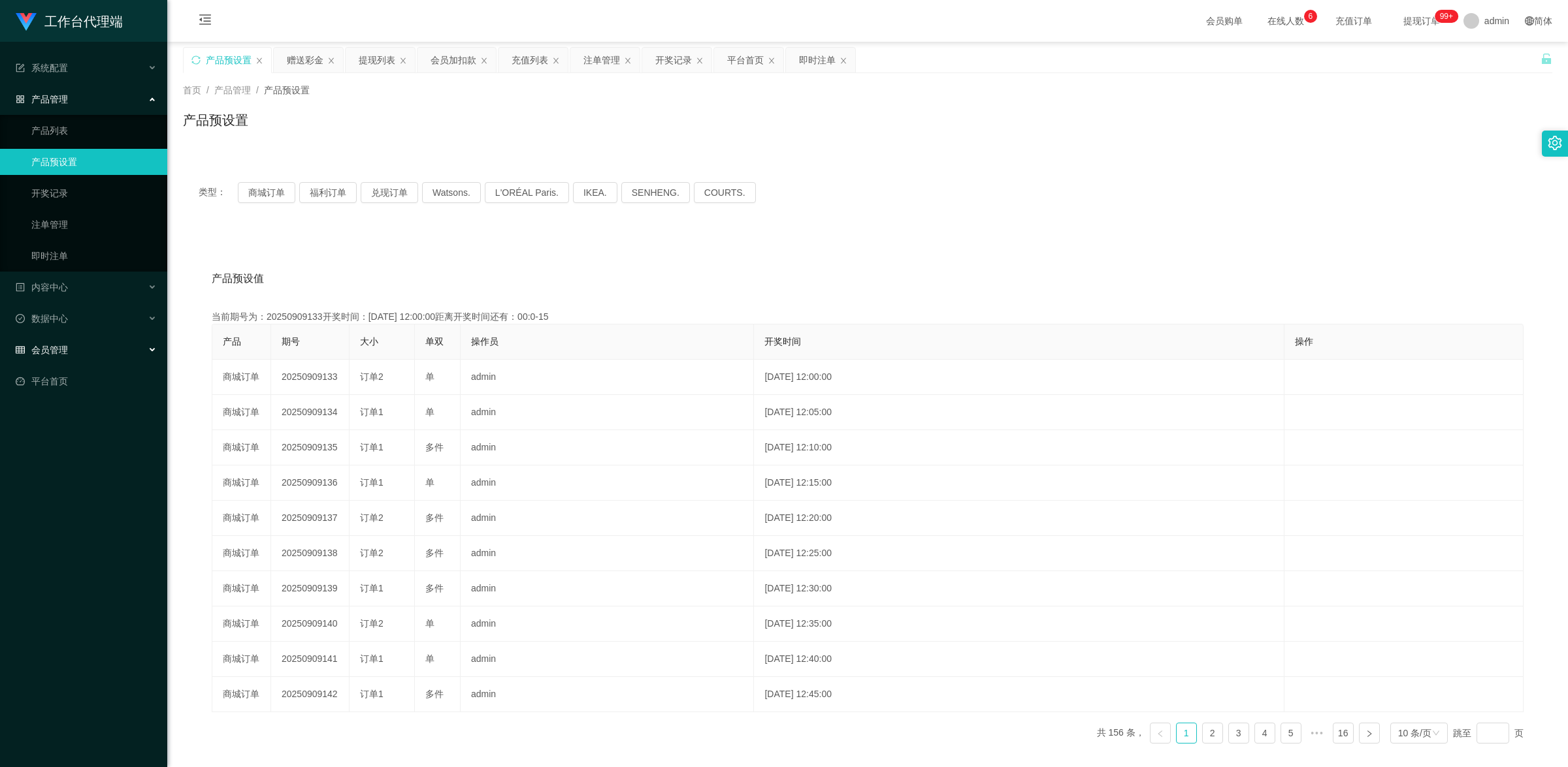
click at [96, 353] on div "会员管理" at bounding box center [84, 349] width 168 height 26
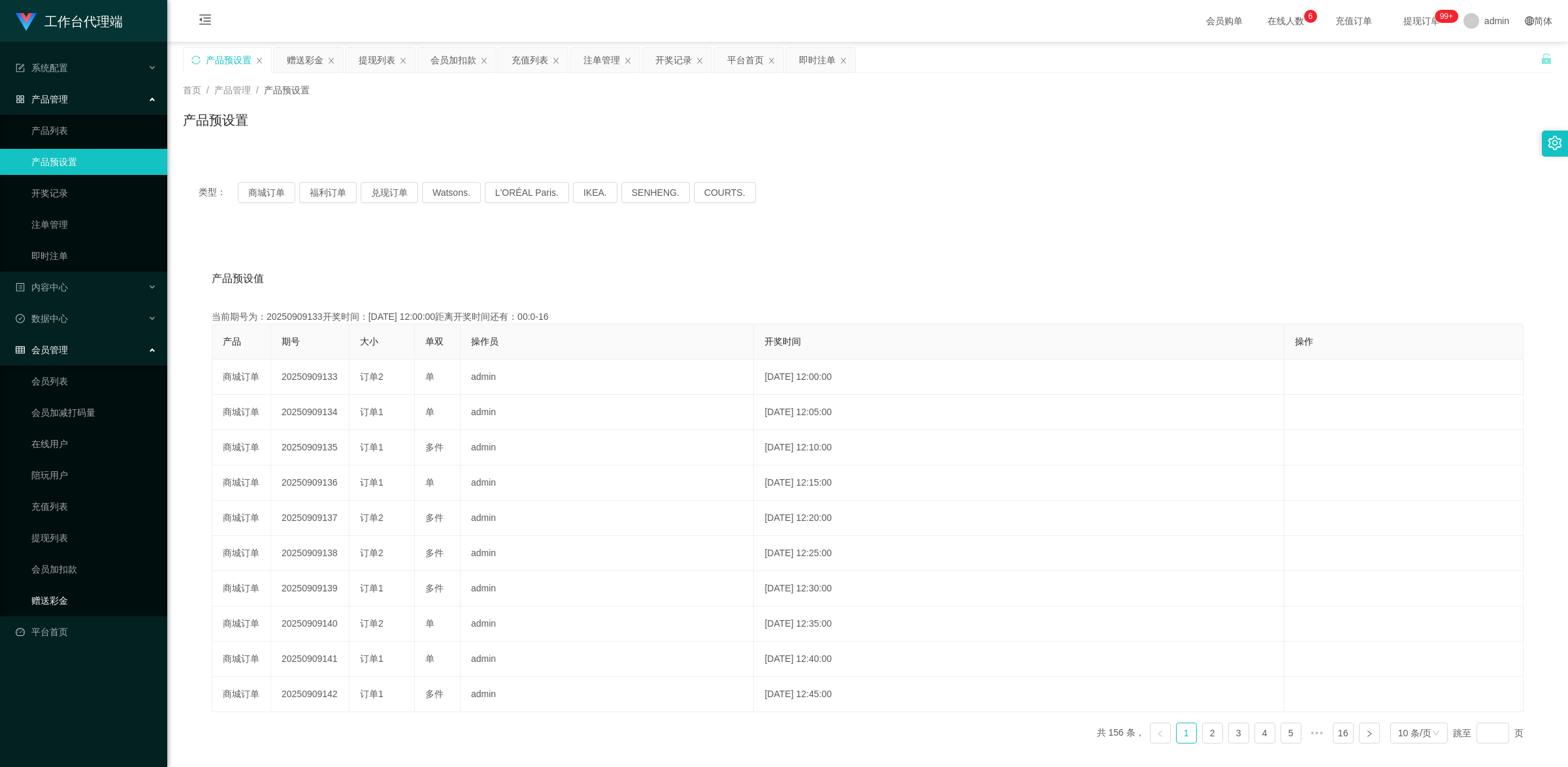
click at [67, 605] on link "赠送彩金" at bounding box center [94, 600] width 125 height 26
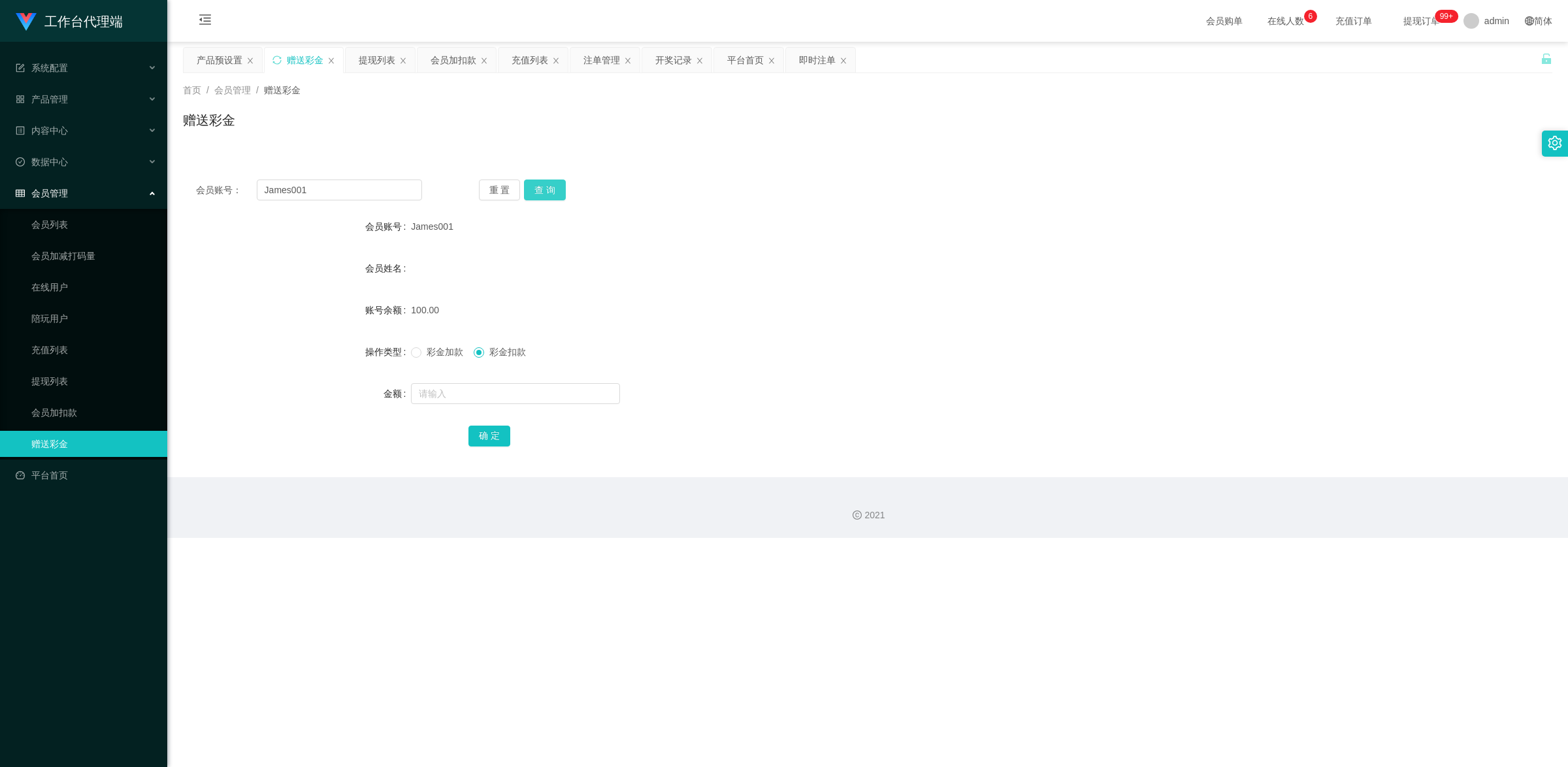
click at [553, 183] on button "查 询" at bounding box center [544, 189] width 41 height 21
click at [546, 194] on button "查 询" at bounding box center [544, 189] width 41 height 21
drag, startPoint x: 312, startPoint y: 184, endPoint x: 163, endPoint y: 174, distance: 149.3
click at [163, 174] on section "工作台代理端 系统配置 产品管理 产品列表 产品预设置 开奖记录 注单管理 即时注单 内容中心 数据中心 会员管理 会员列表 会员加减打码量 在线用户 陪玩用…" at bounding box center [784, 269] width 1568 height 538
click at [72, 374] on link "提现列表" at bounding box center [94, 381] width 125 height 26
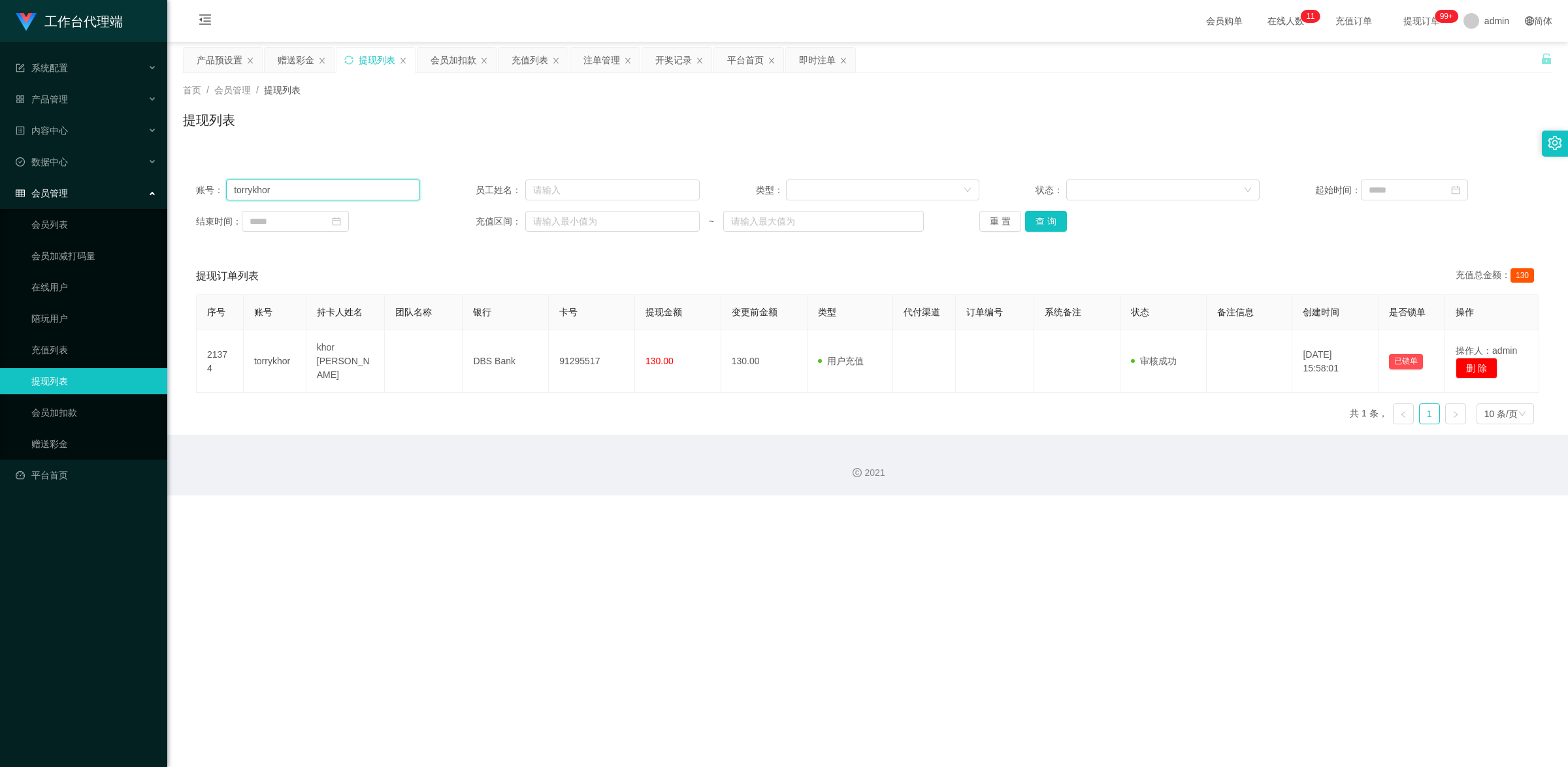
click at [289, 186] on input "torrykhor" at bounding box center [322, 189] width 194 height 21
paste input "James001"
type input "James001"
click at [1039, 222] on button "查 询" at bounding box center [1045, 221] width 41 height 21
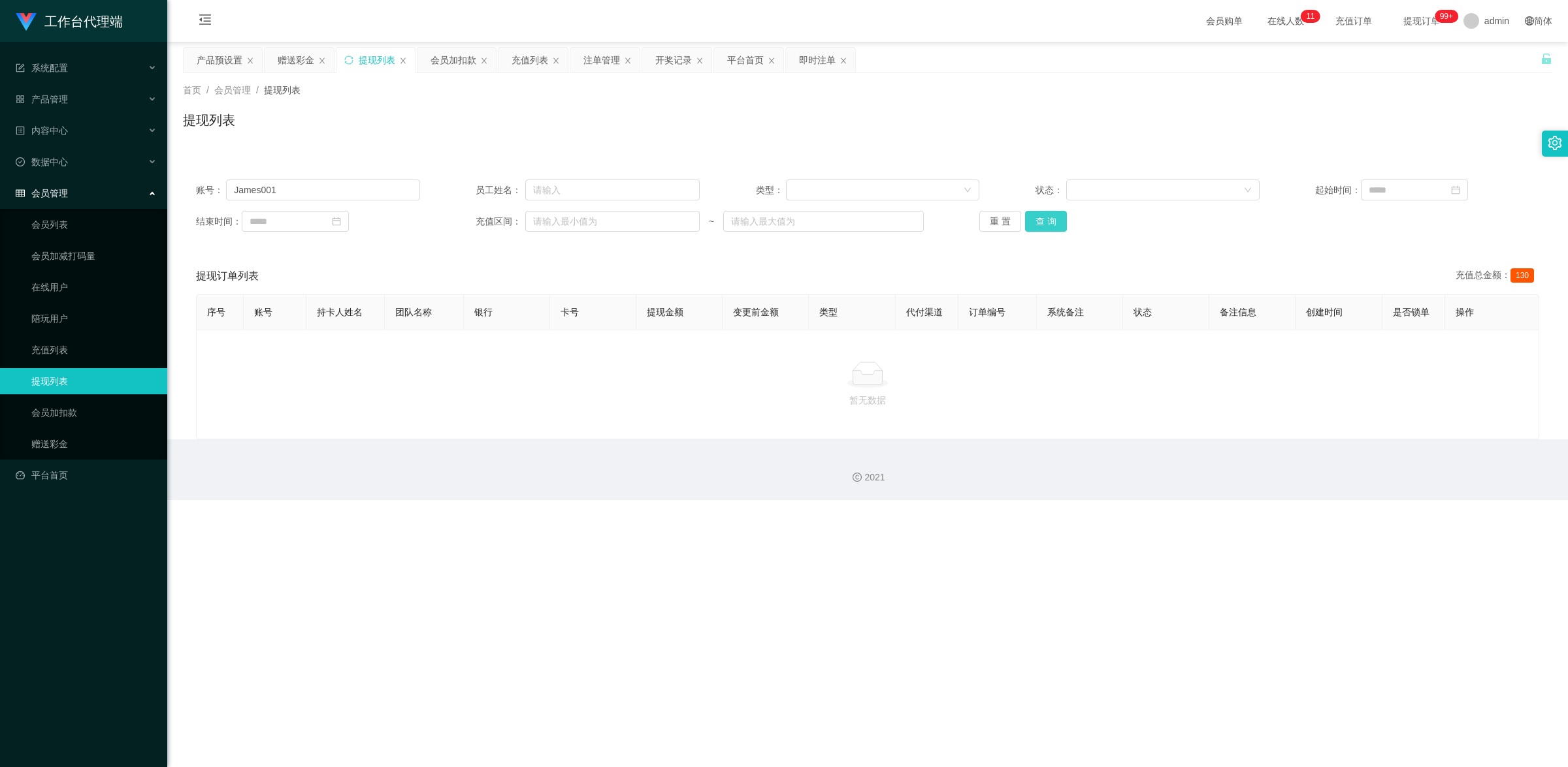
click at [1044, 222] on button "查 询" at bounding box center [1045, 221] width 41 height 21
click at [1049, 223] on button "查 询" at bounding box center [1045, 221] width 41 height 21
click at [73, 435] on link "赠送彩金" at bounding box center [94, 444] width 125 height 26
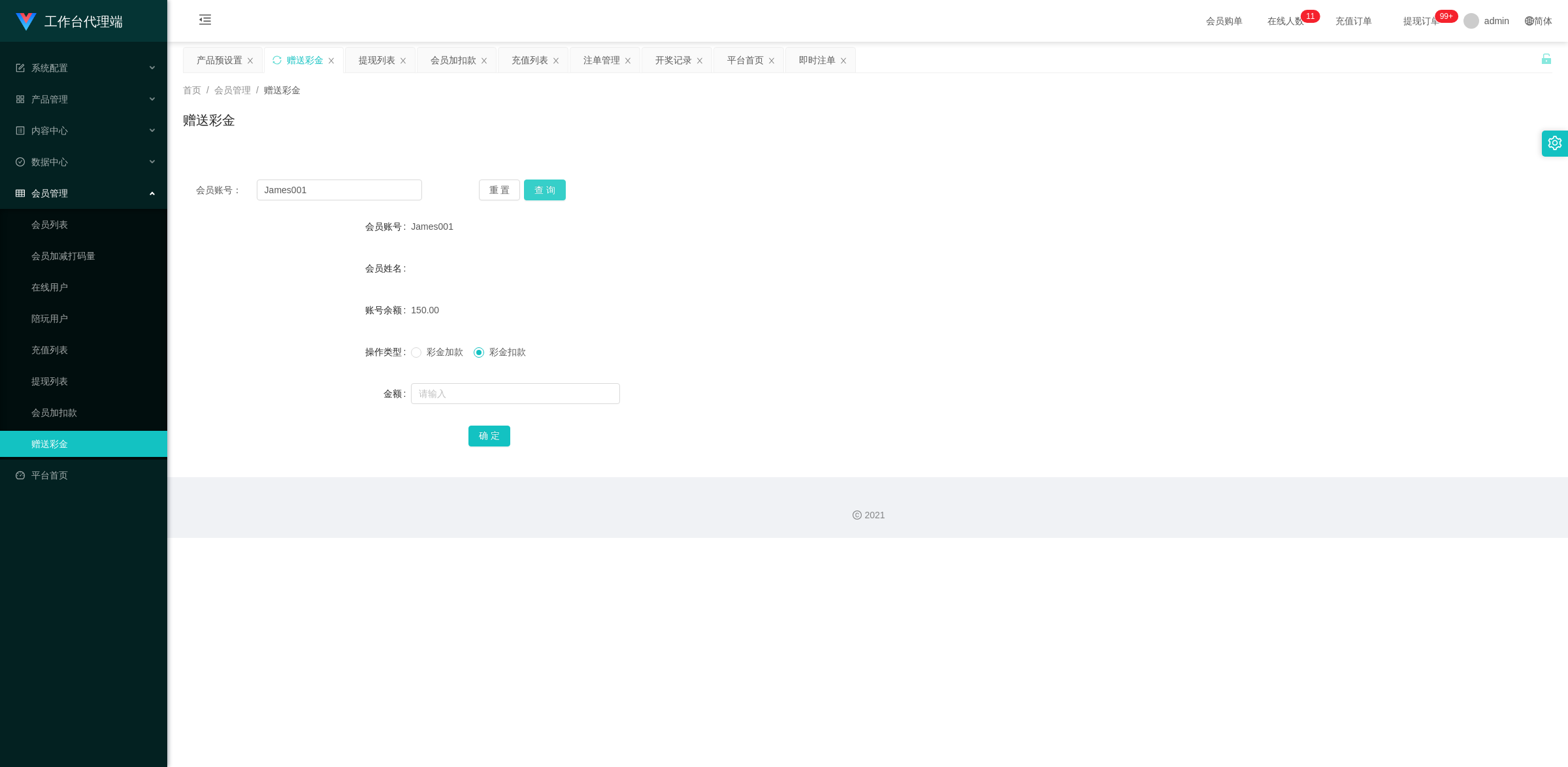
click at [549, 184] on button "查 询" at bounding box center [544, 189] width 41 height 21
click at [79, 381] on link "提现列表" at bounding box center [94, 381] width 125 height 26
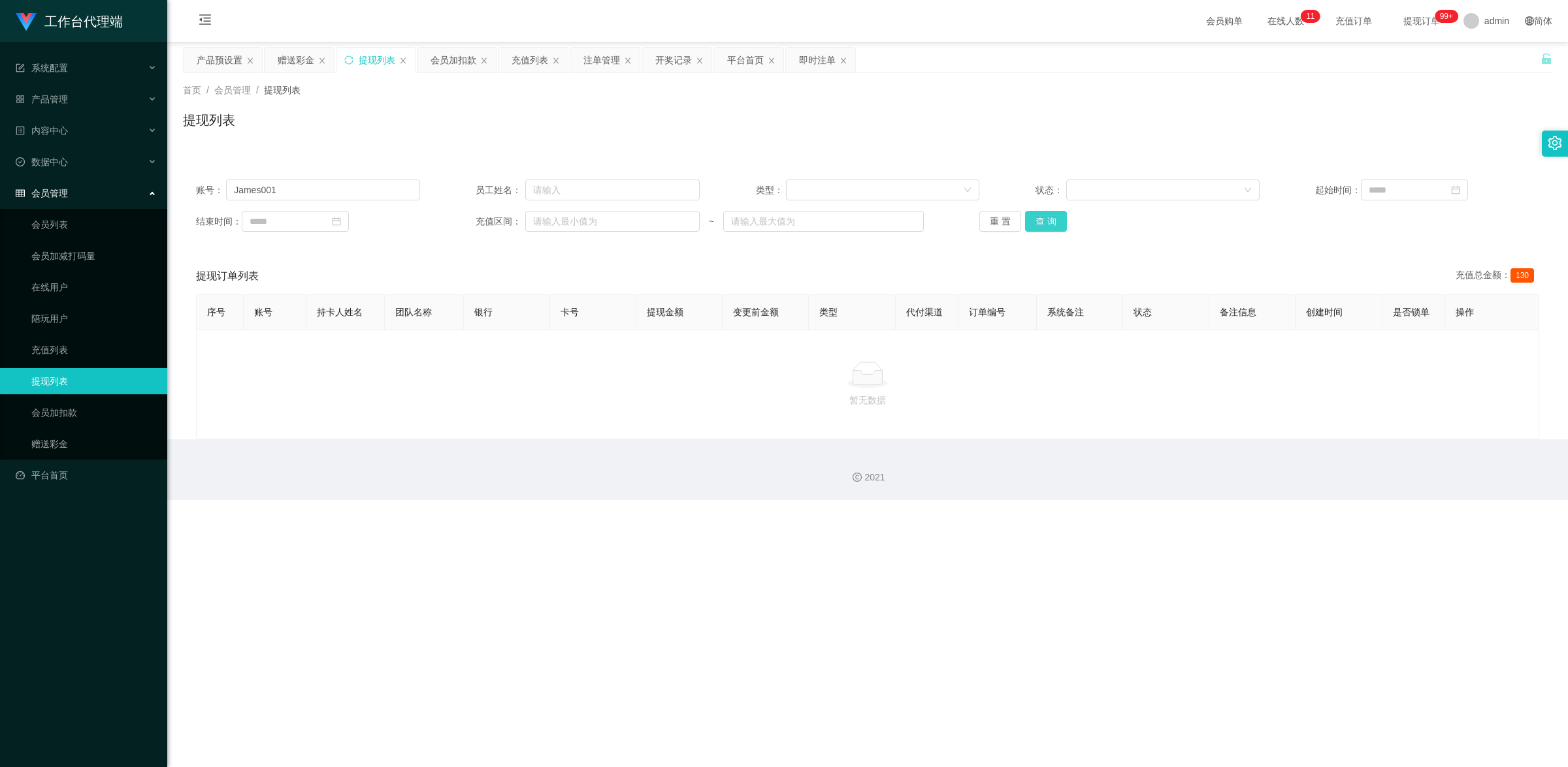
click at [1039, 222] on button "查 询" at bounding box center [1045, 221] width 41 height 21
click at [1048, 217] on button "查 询" at bounding box center [1045, 221] width 41 height 21
click at [99, 436] on link "赠送彩金" at bounding box center [94, 444] width 125 height 26
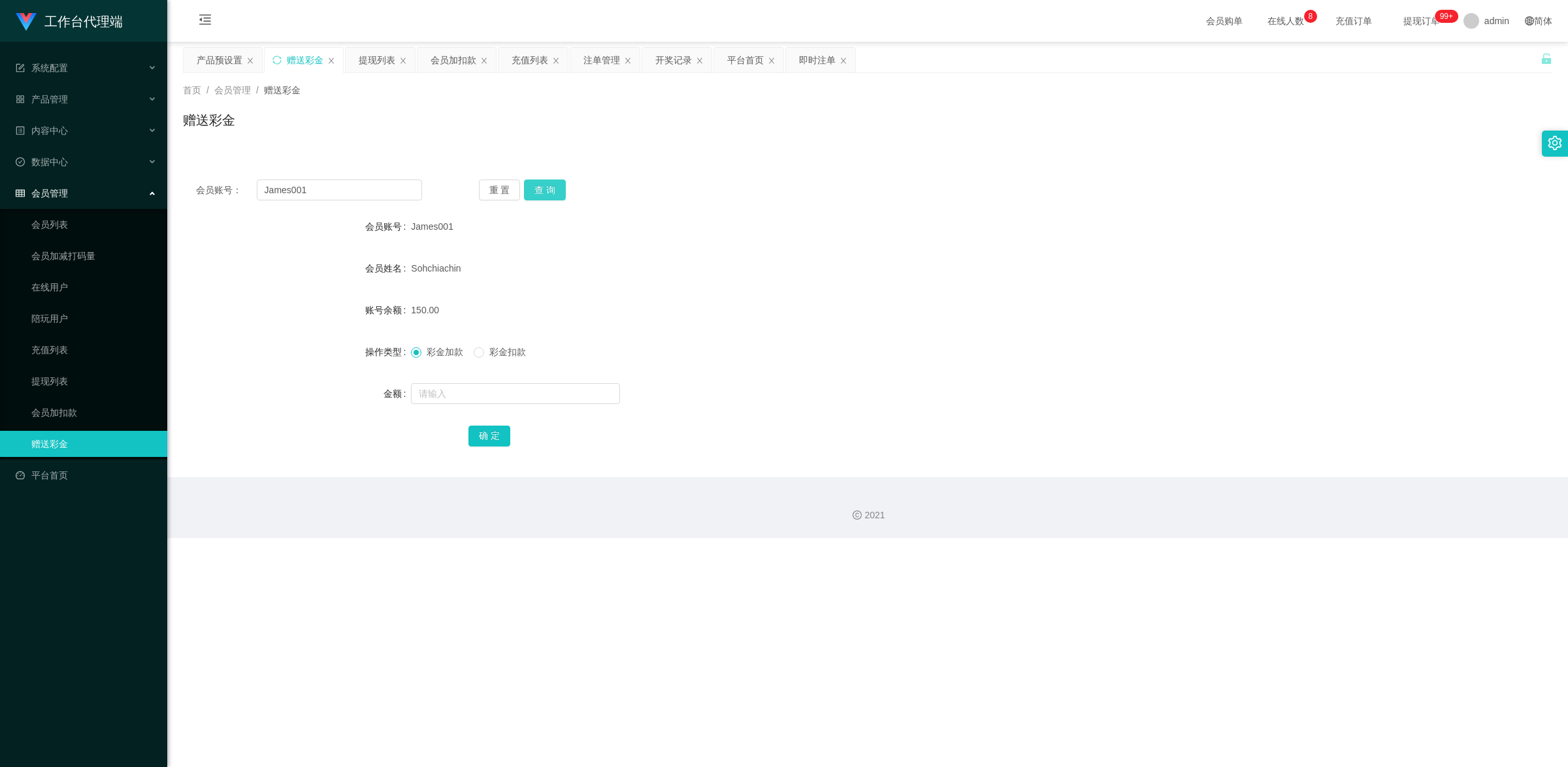
click at [549, 190] on button "查 询" at bounding box center [544, 189] width 41 height 21
click at [69, 374] on link "提现列表" at bounding box center [94, 381] width 125 height 26
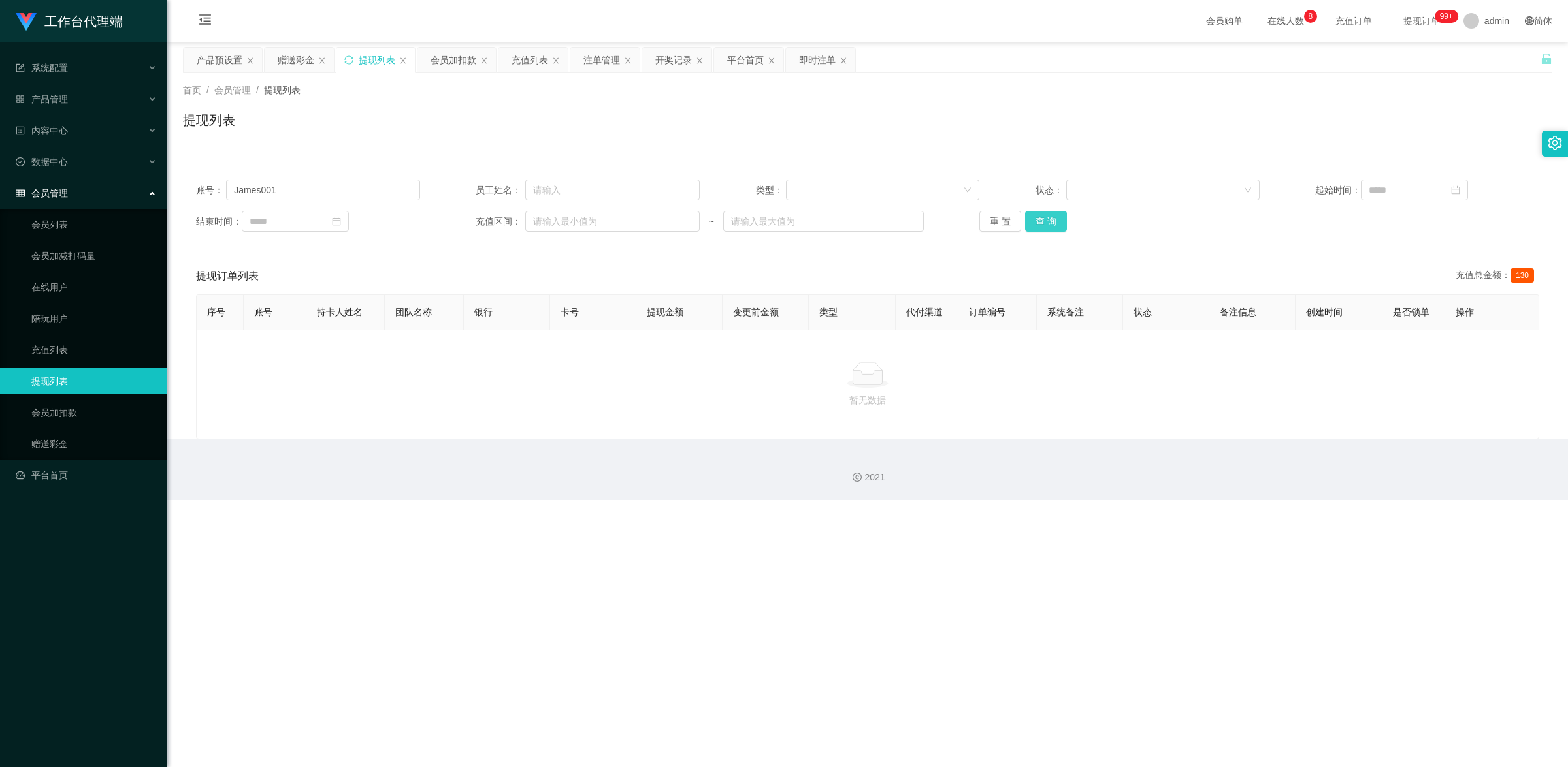
click at [1048, 223] on button "查 询" at bounding box center [1045, 221] width 41 height 21
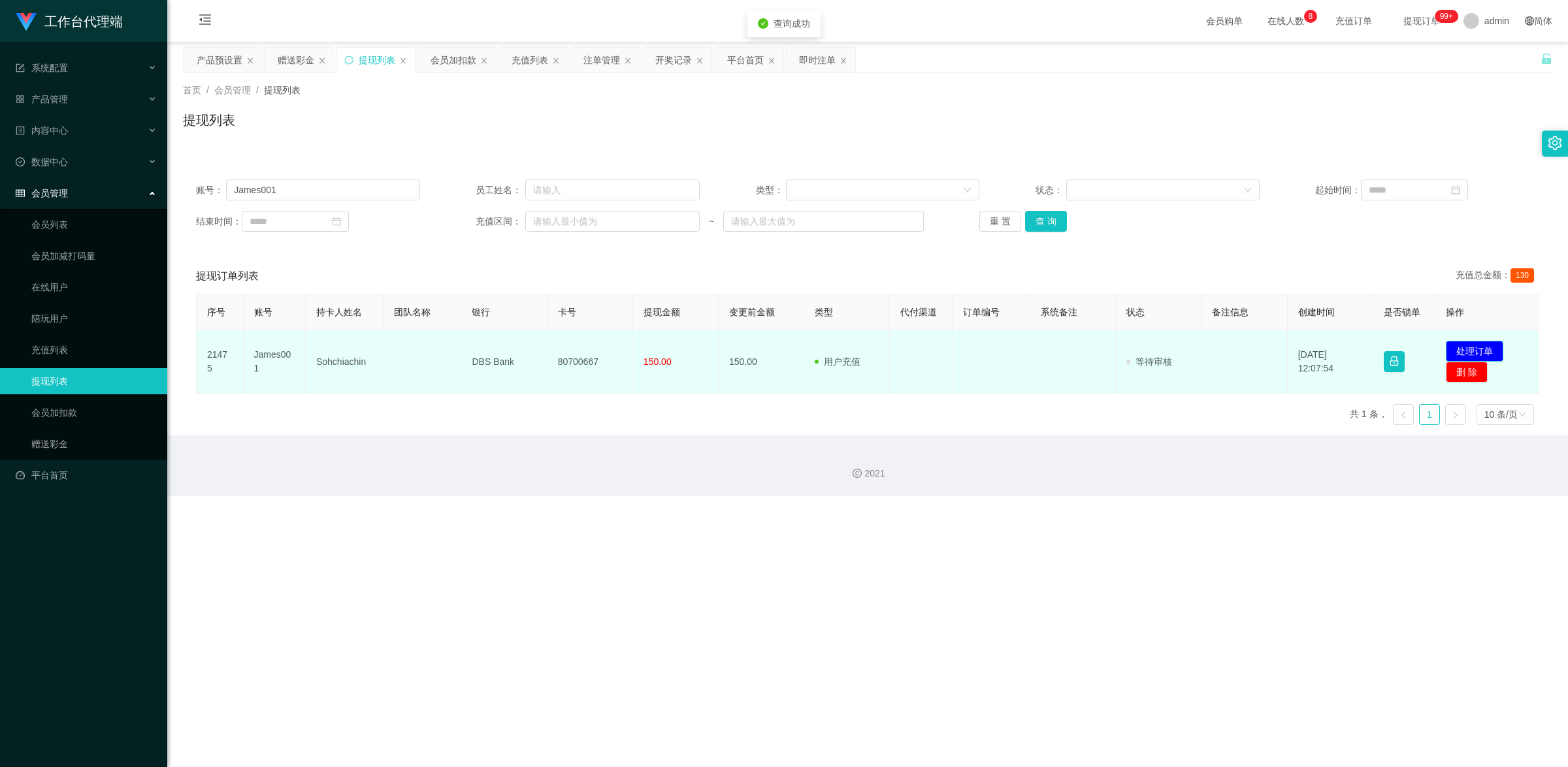
click at [1454, 351] on button "处理订单" at bounding box center [1475, 351] width 58 height 21
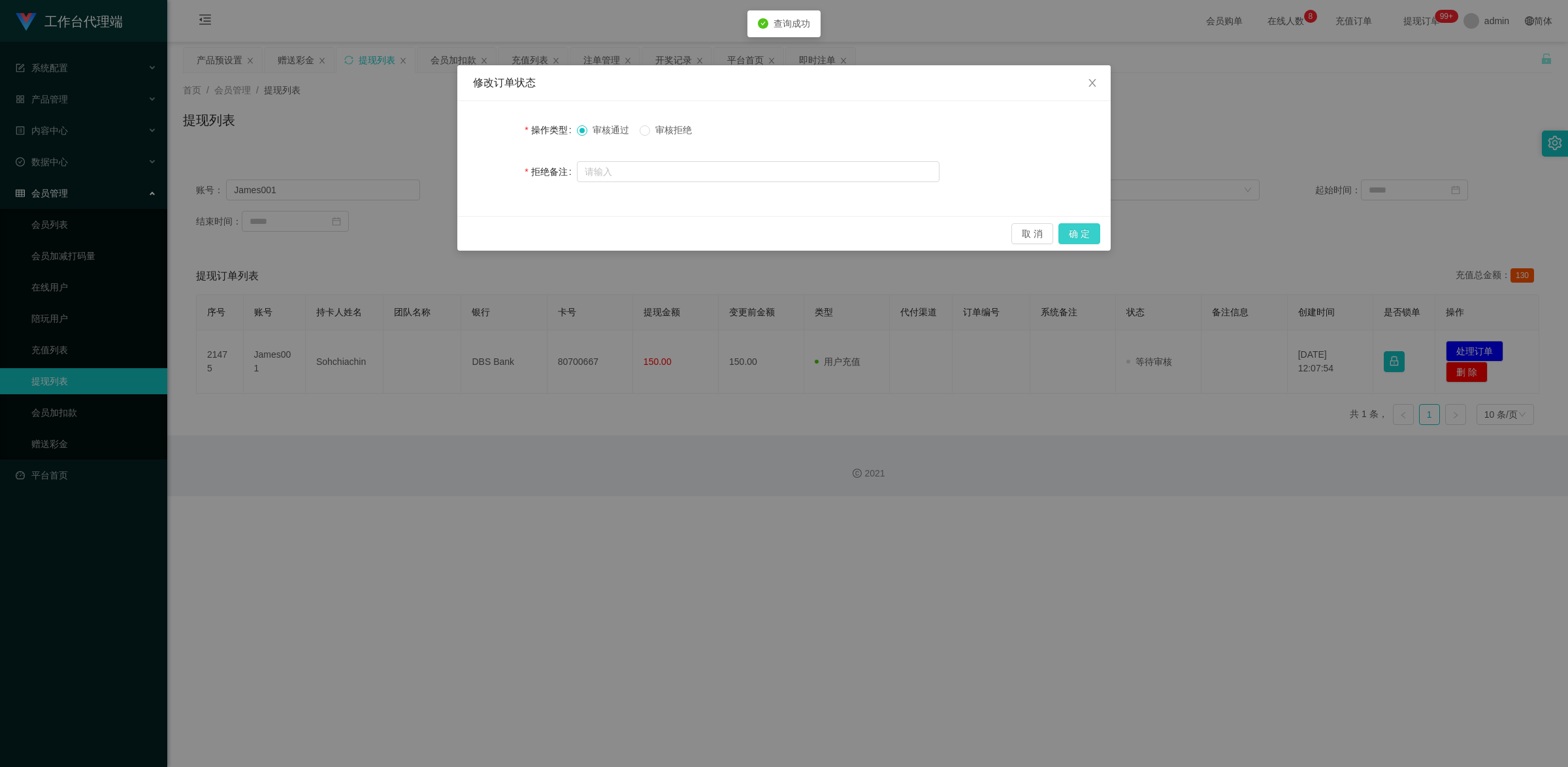
click at [1072, 230] on button "确 定" at bounding box center [1079, 233] width 41 height 21
